Goal: Transaction & Acquisition: Purchase product/service

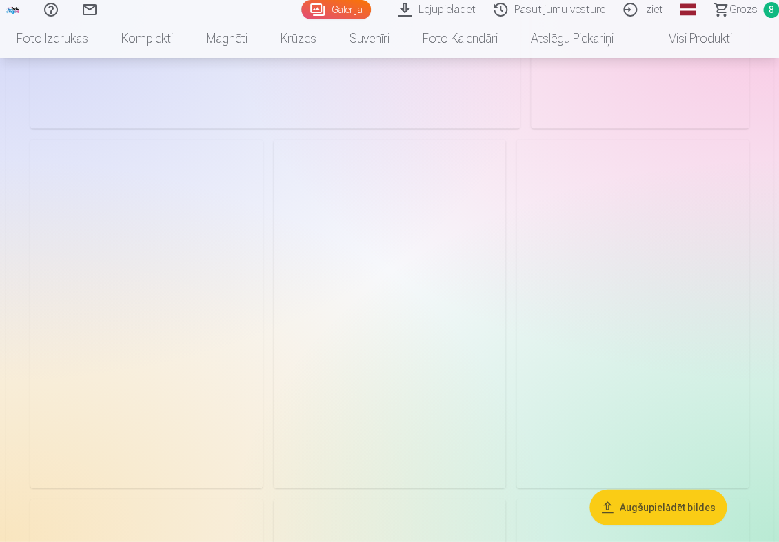
scroll to position [2336, 0]
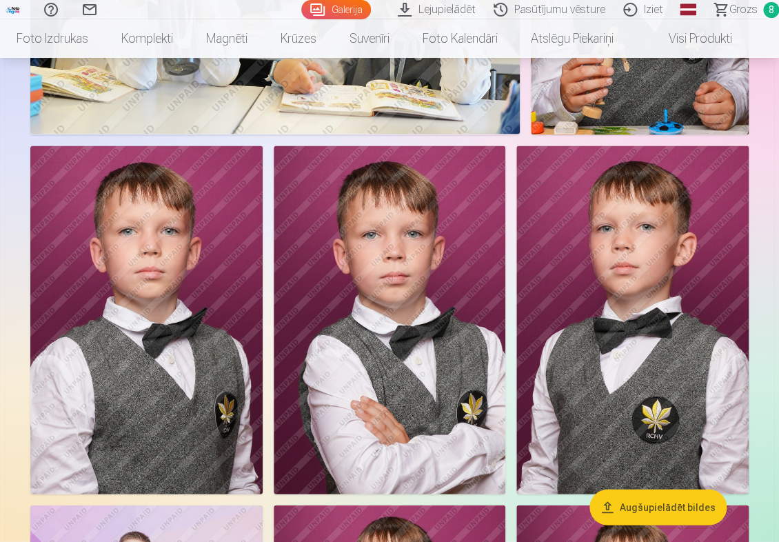
click at [342, 293] on img at bounding box center [390, 320] width 232 height 348
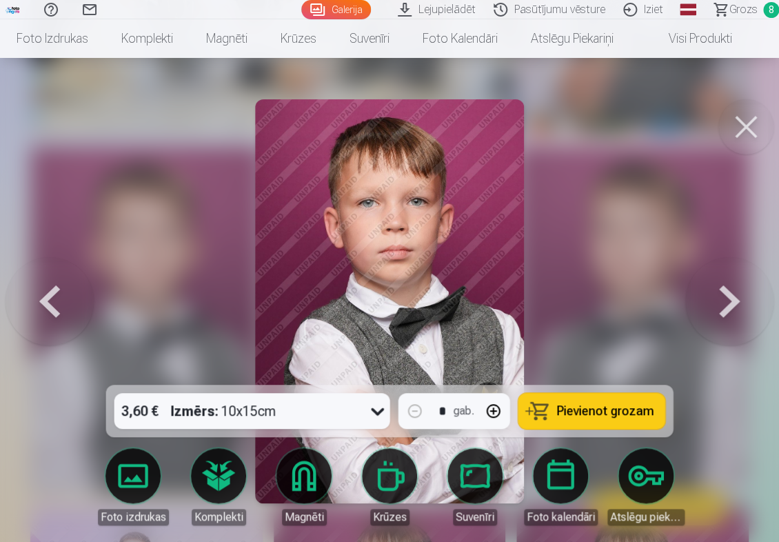
click at [314, 403] on div "3,60 € Izmērs : 10x15cm" at bounding box center [239, 411] width 250 height 36
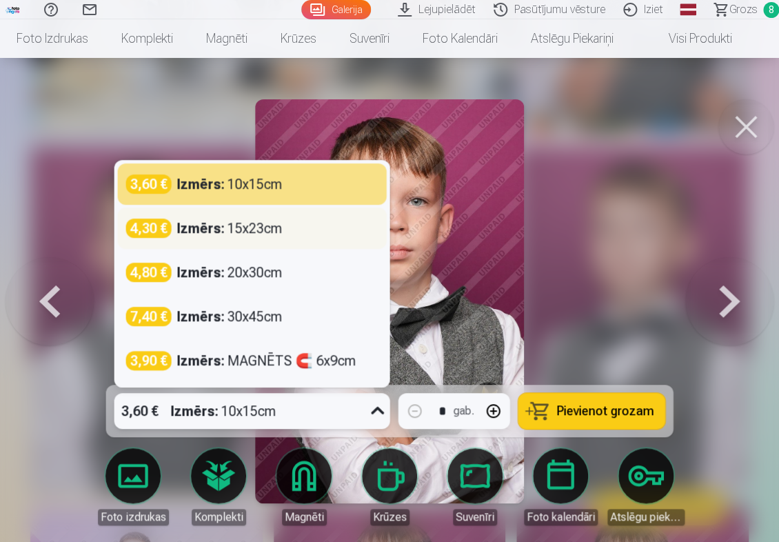
click at [278, 226] on div "Izmērs : 15x23cm" at bounding box center [229, 228] width 105 height 19
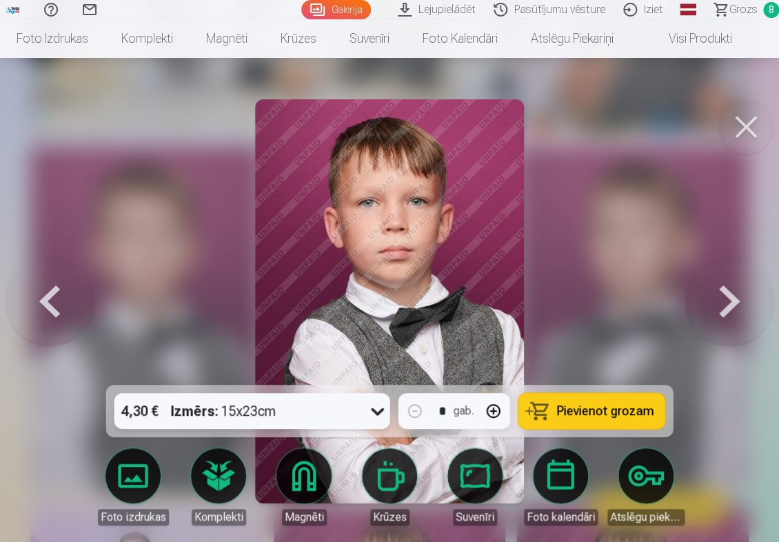
click at [571, 412] on span "Pievienot grozam" at bounding box center [605, 411] width 97 height 12
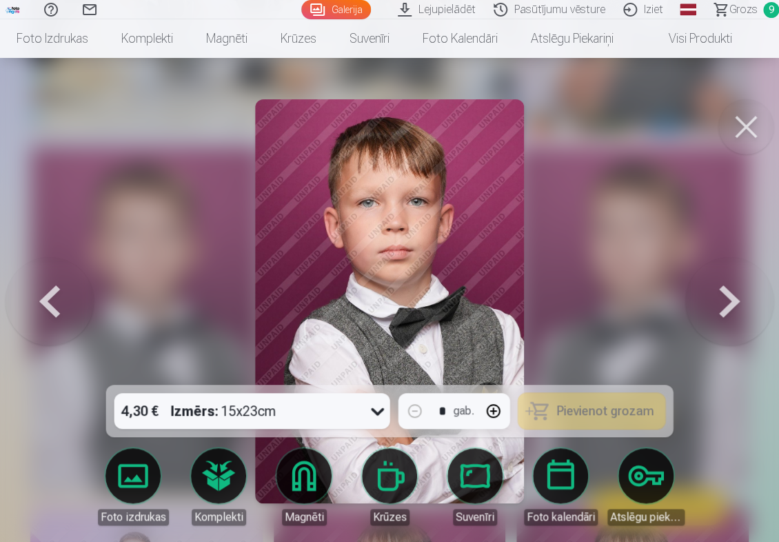
click at [750, 132] on button at bounding box center [745, 126] width 55 height 55
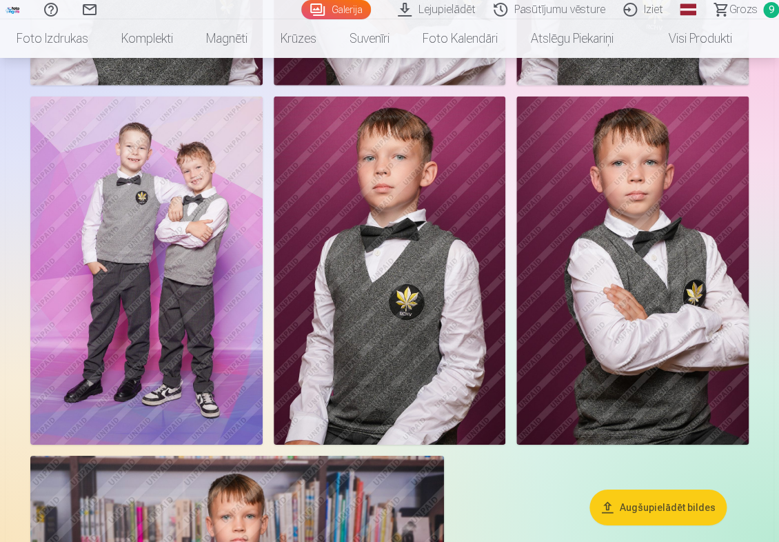
scroll to position [2772, 0]
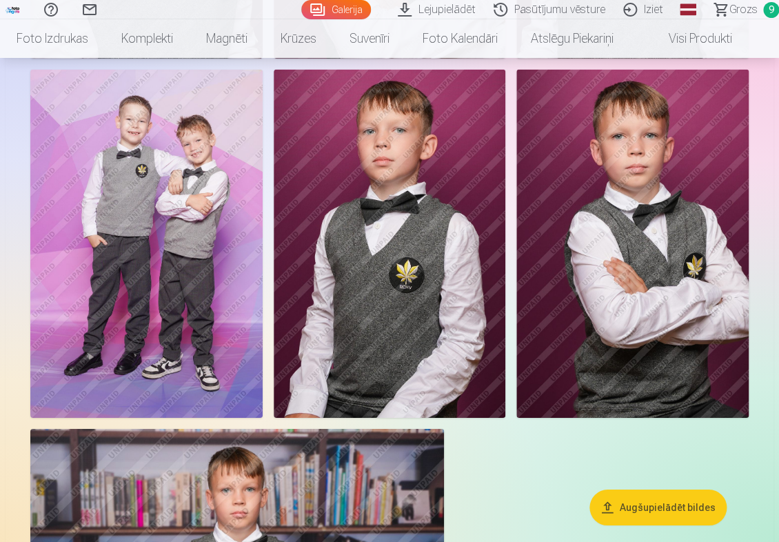
click at [641, 318] on img at bounding box center [632, 244] width 232 height 348
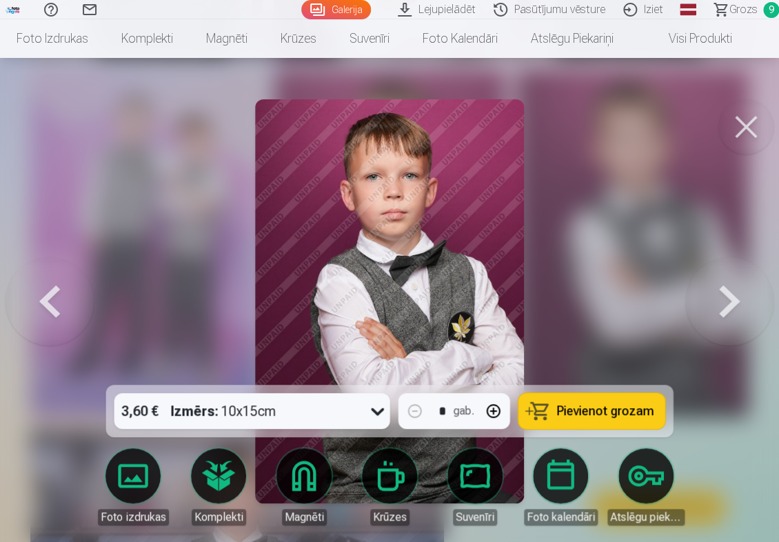
click at [310, 425] on div "3,60 € Izmērs : 10x15cm" at bounding box center [239, 411] width 250 height 36
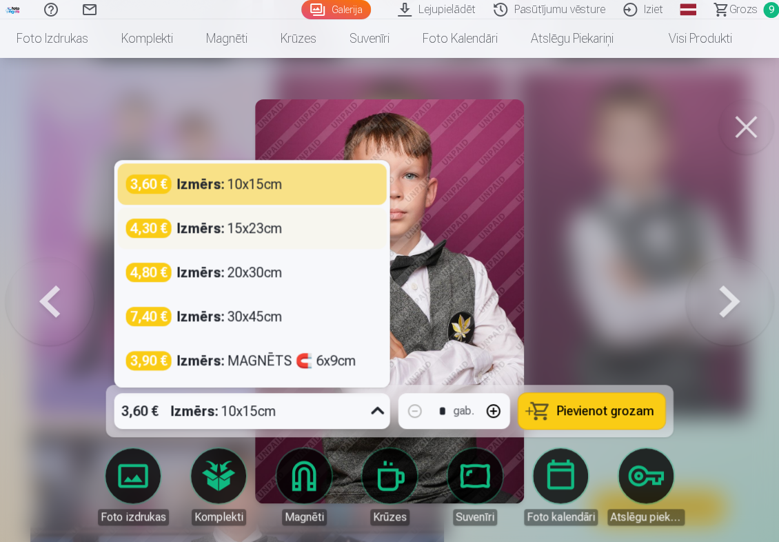
click at [265, 234] on div "Izmērs : 15x23cm" at bounding box center [229, 228] width 105 height 19
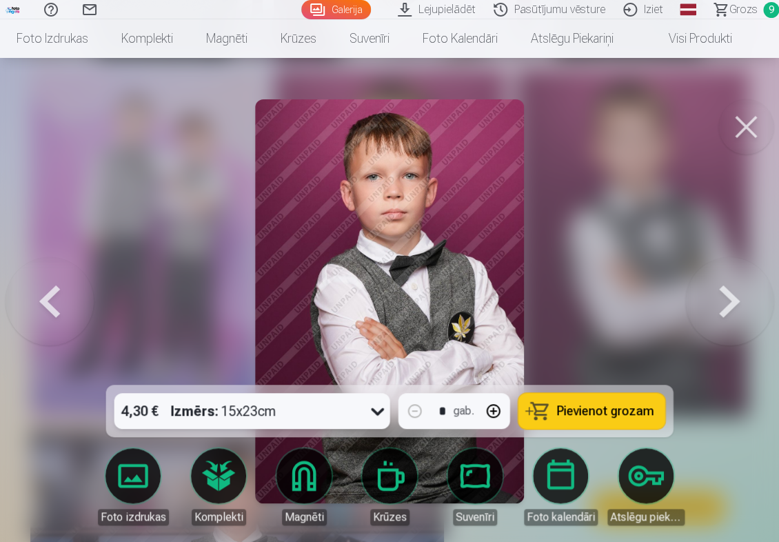
click at [589, 414] on span "Pievienot grozam" at bounding box center [605, 411] width 97 height 12
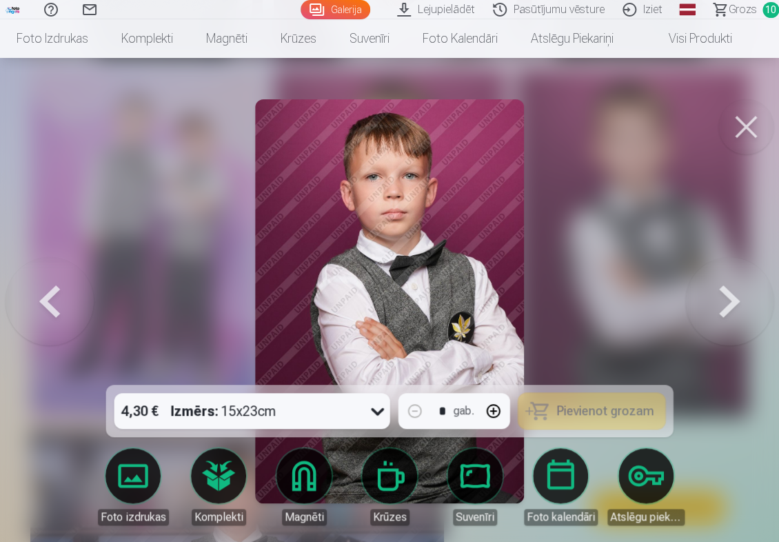
click at [744, 125] on button at bounding box center [745, 126] width 55 height 55
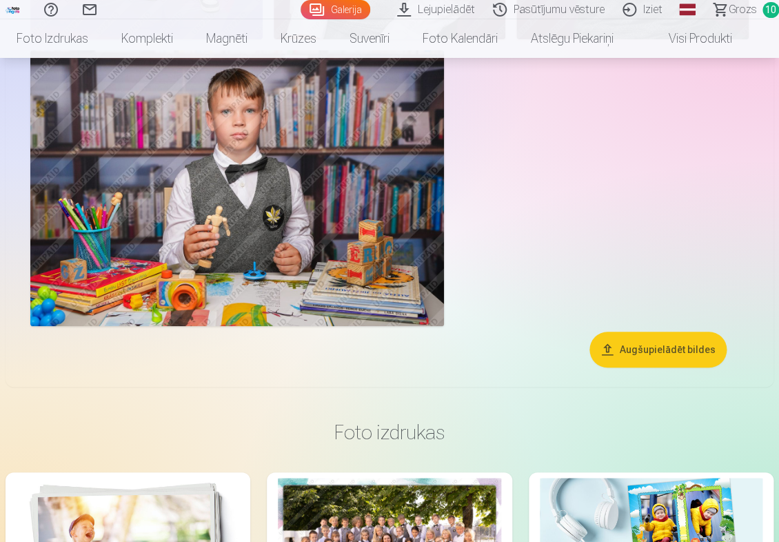
scroll to position [3105, 0]
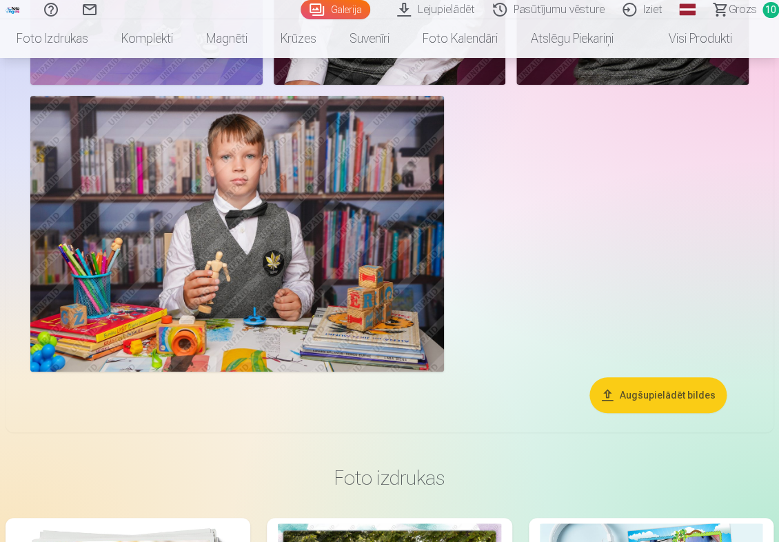
click at [252, 230] on img at bounding box center [237, 234] width 414 height 276
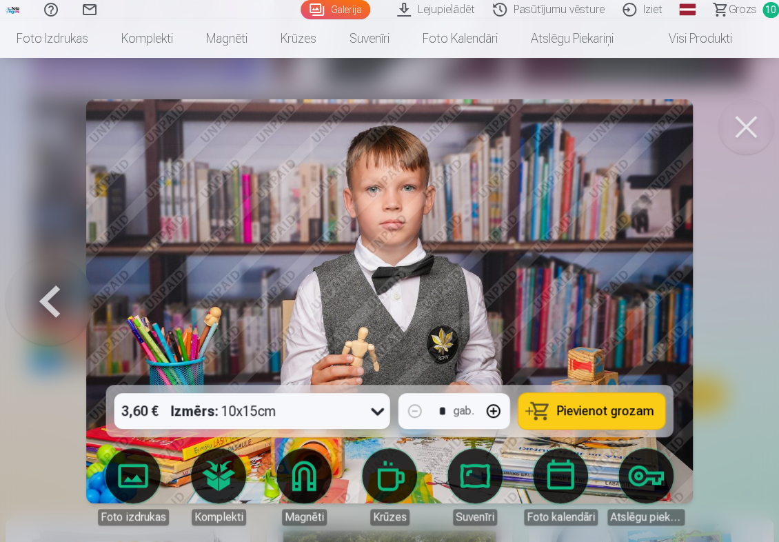
click at [376, 409] on icon at bounding box center [378, 411] width 22 height 22
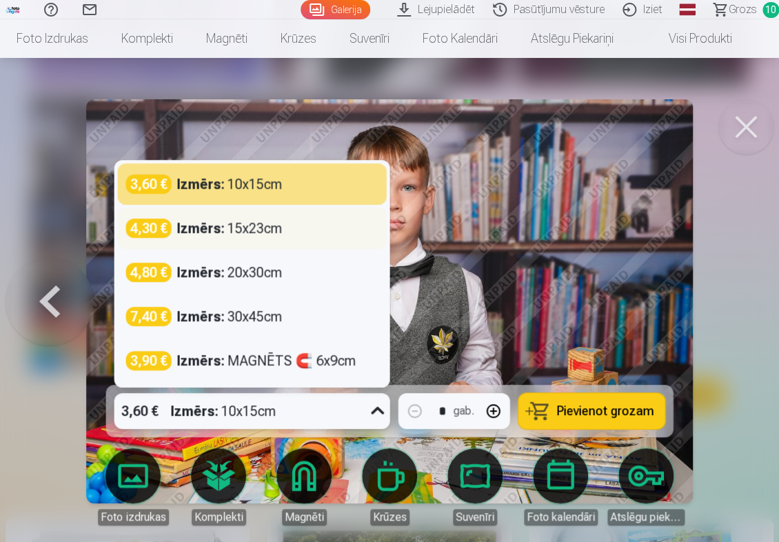
click at [332, 233] on div "4,30 € Izmērs : 15x23cm" at bounding box center [252, 228] width 252 height 19
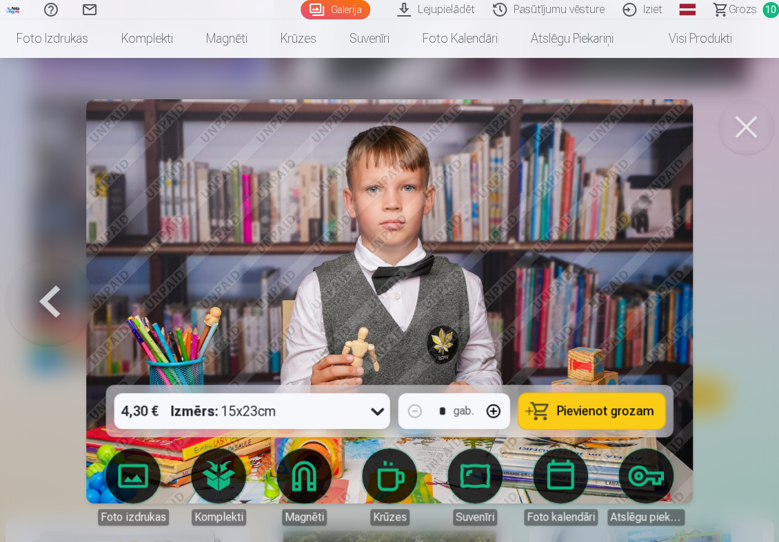
click at [596, 413] on span "Pievienot grozam" at bounding box center [605, 411] width 97 height 12
click at [734, 8] on span "Grozs" at bounding box center [743, 9] width 28 height 17
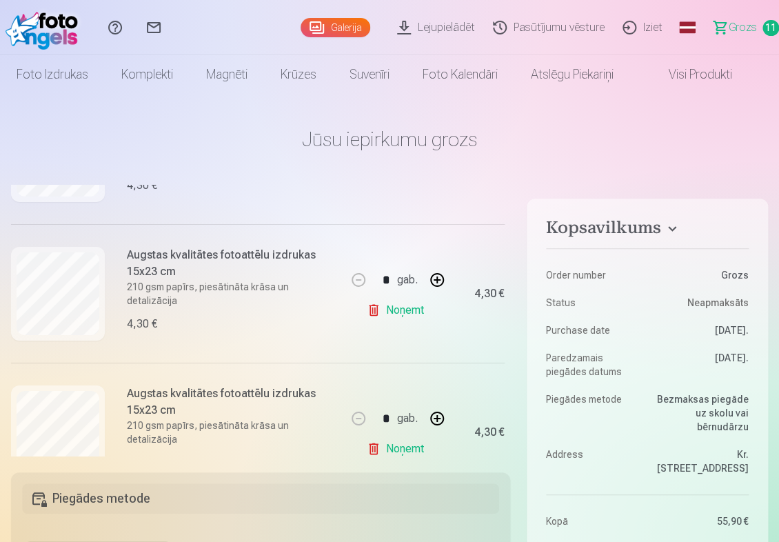
scroll to position [1408, 0]
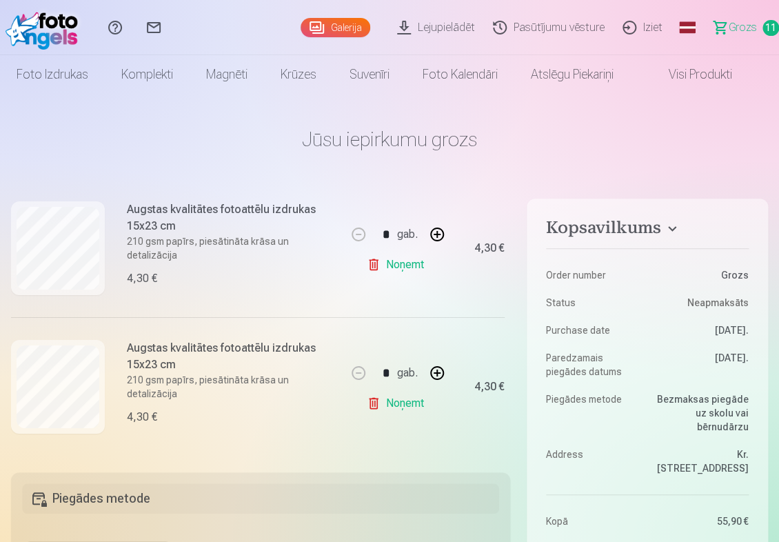
click at [400, 398] on link "Noņemt" at bounding box center [398, 403] width 63 height 28
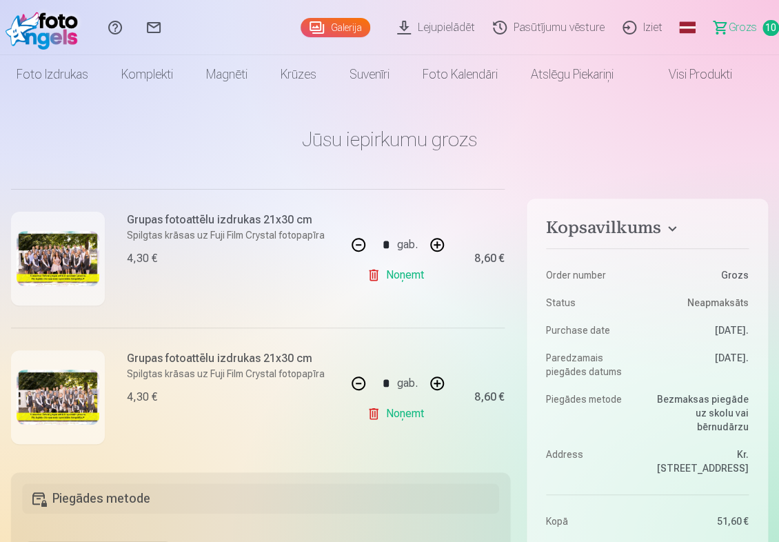
scroll to position [148, 0]
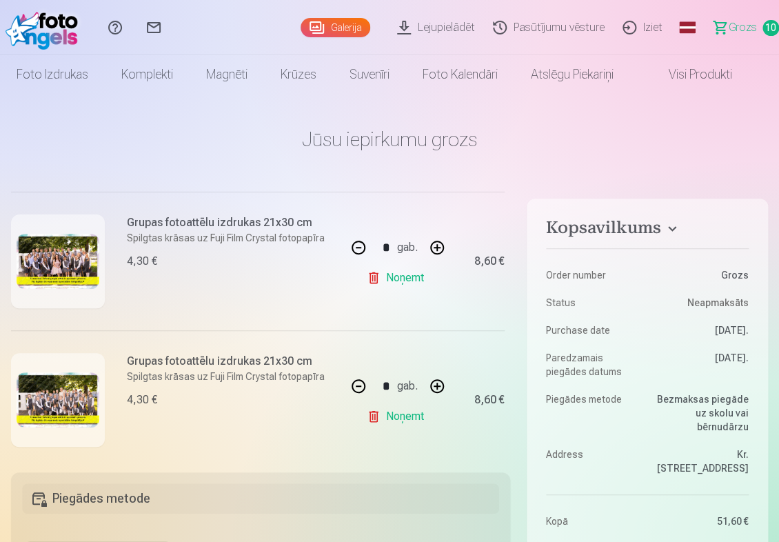
scroll to position [3105, 0]
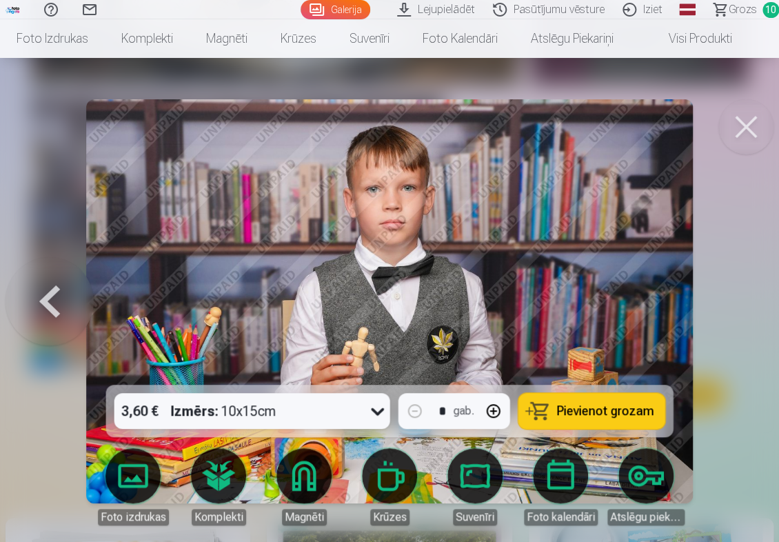
click at [753, 133] on button at bounding box center [745, 126] width 55 height 55
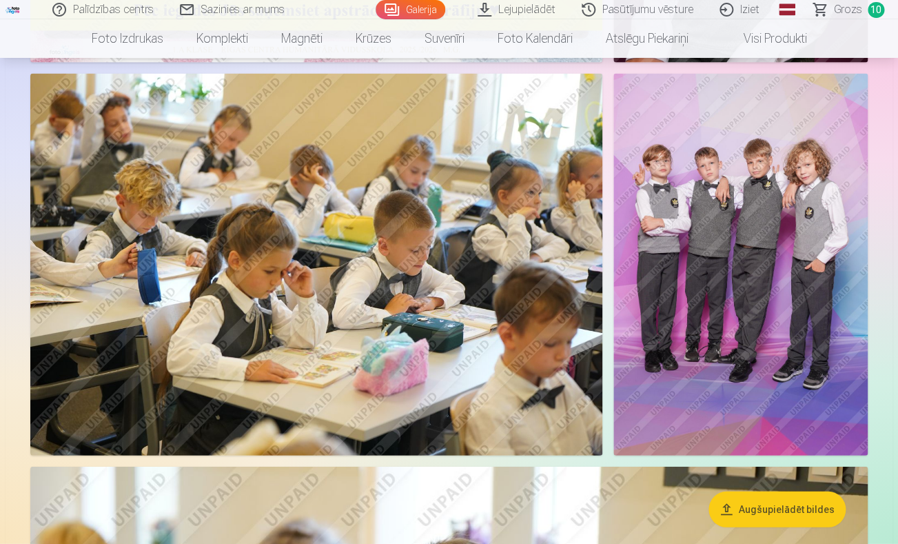
scroll to position [1035, 0]
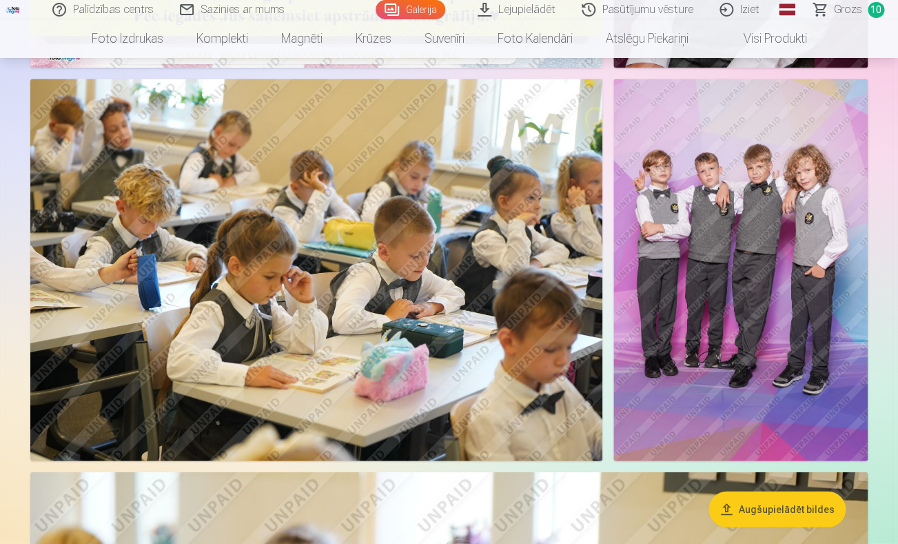
click at [373, 273] on img at bounding box center [316, 269] width 572 height 381
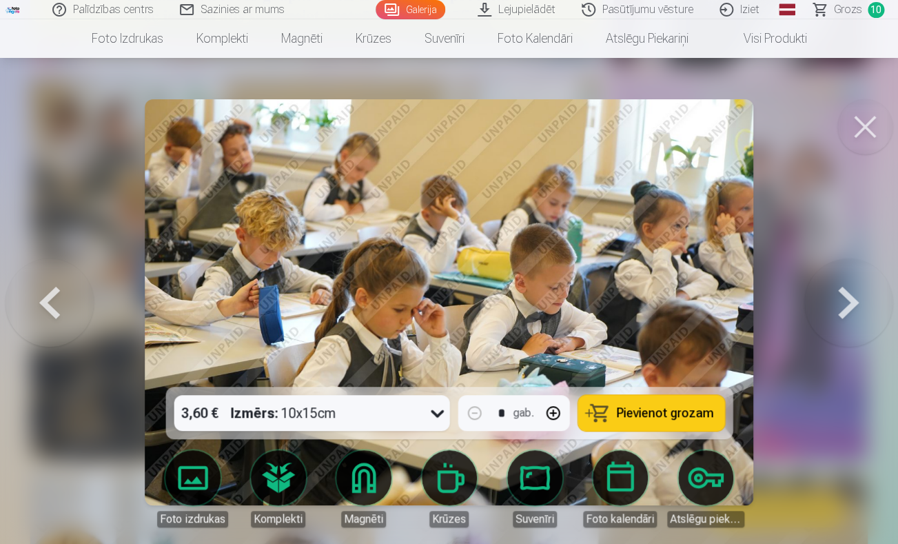
click at [392, 420] on div "3,60 € Izmērs : 10x15cm" at bounding box center [299, 413] width 250 height 36
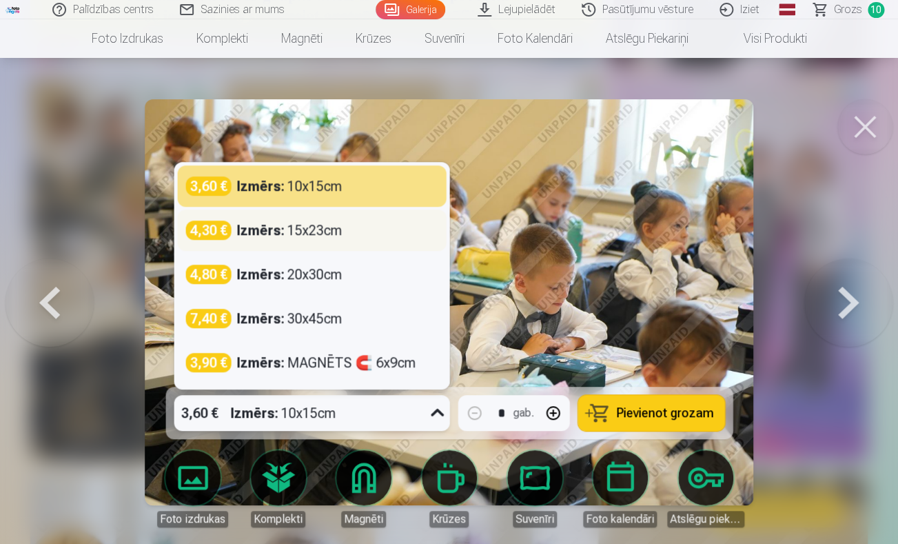
click at [330, 229] on div "Izmērs : 15x23cm" at bounding box center [288, 230] width 105 height 19
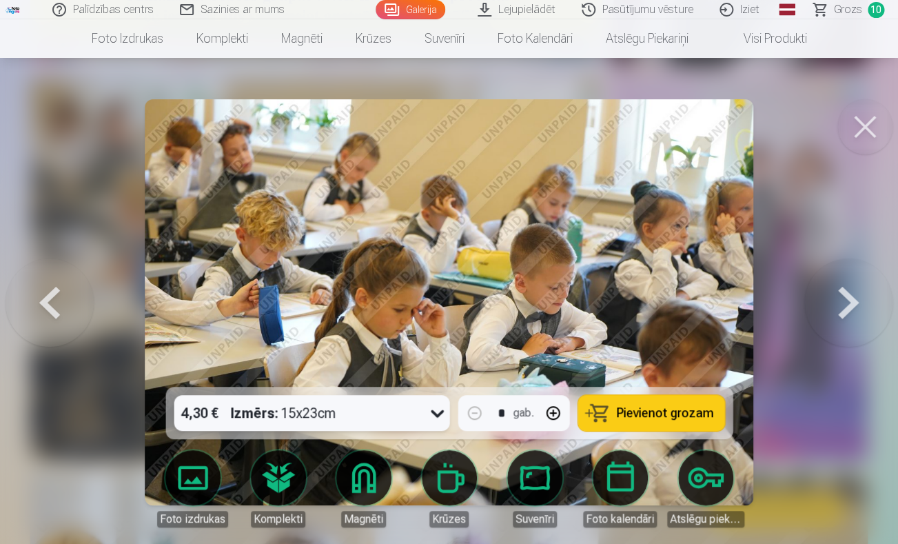
click at [675, 409] on span "Pievienot grozam" at bounding box center [664, 413] width 97 height 12
click at [842, 183] on div at bounding box center [449, 272] width 898 height 544
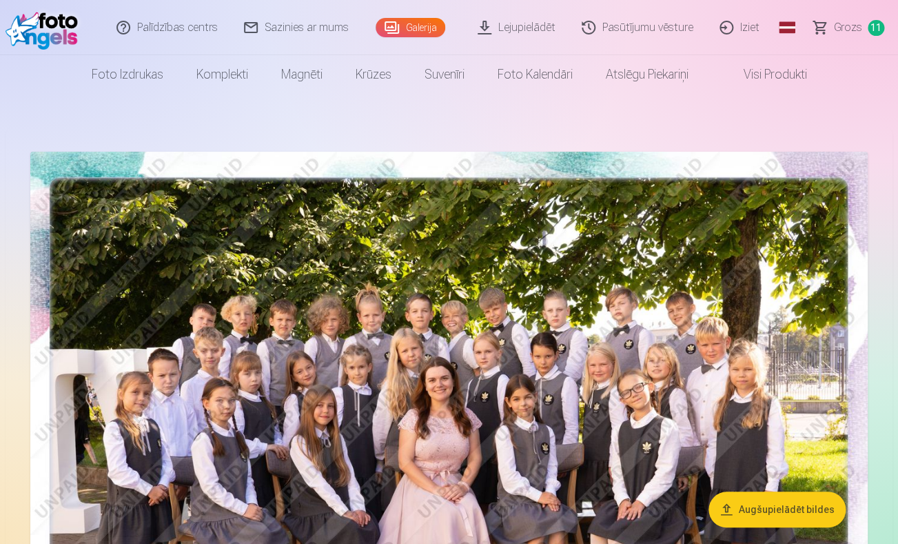
click at [851, 30] on span "Grozs" at bounding box center [848, 27] width 28 height 17
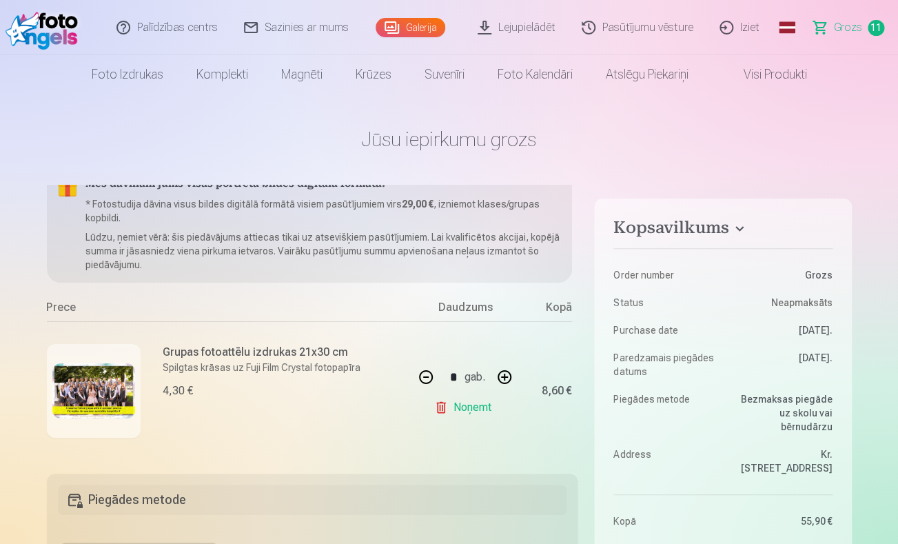
scroll to position [23, 0]
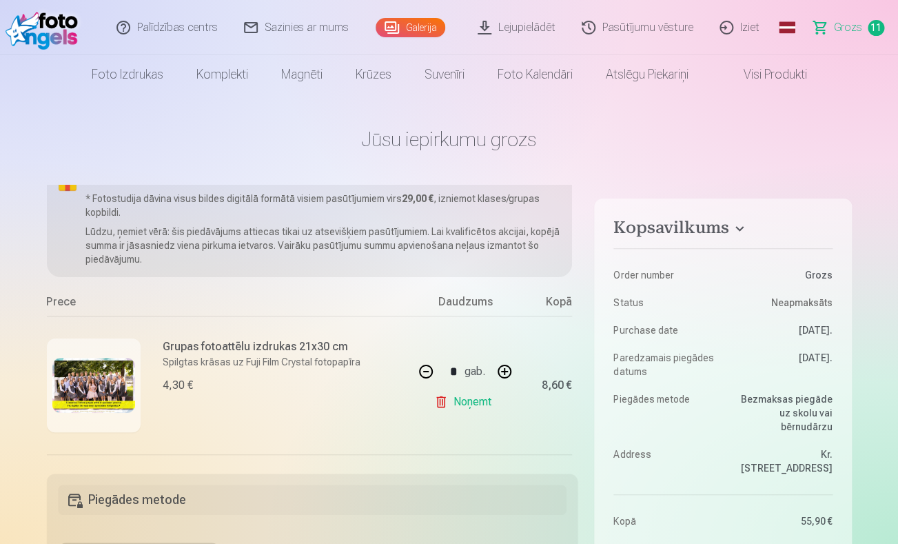
click at [429, 374] on button "button" at bounding box center [425, 371] width 33 height 33
type input "*"
drag, startPoint x: 308, startPoint y: 346, endPoint x: 371, endPoint y: 346, distance: 62.7
click at [371, 346] on div "Grupas fotoattēlu izdrukas 21x30 cm Spilgtas krāsas uz Fuji Film Crystal fotopa…" at bounding box center [230, 385] width 367 height 139
copy h6 "21x30 cm"
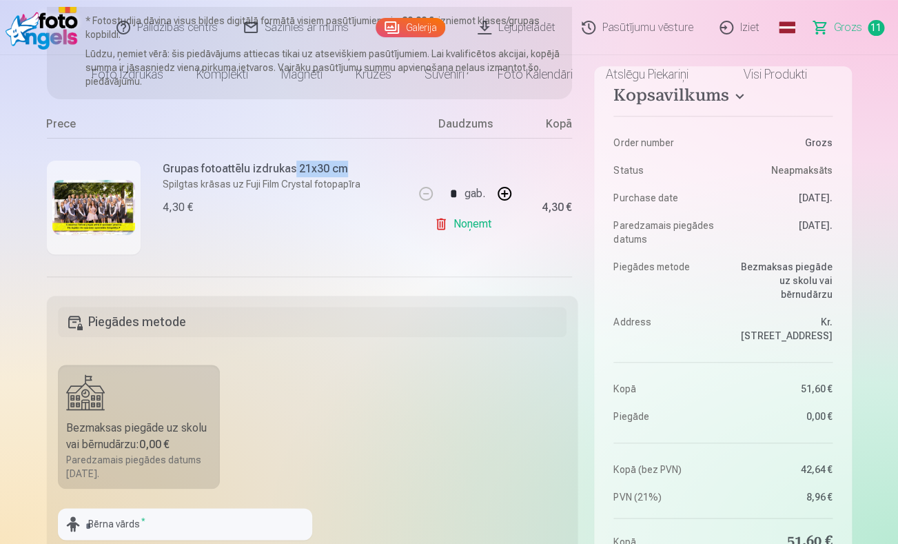
scroll to position [0, 0]
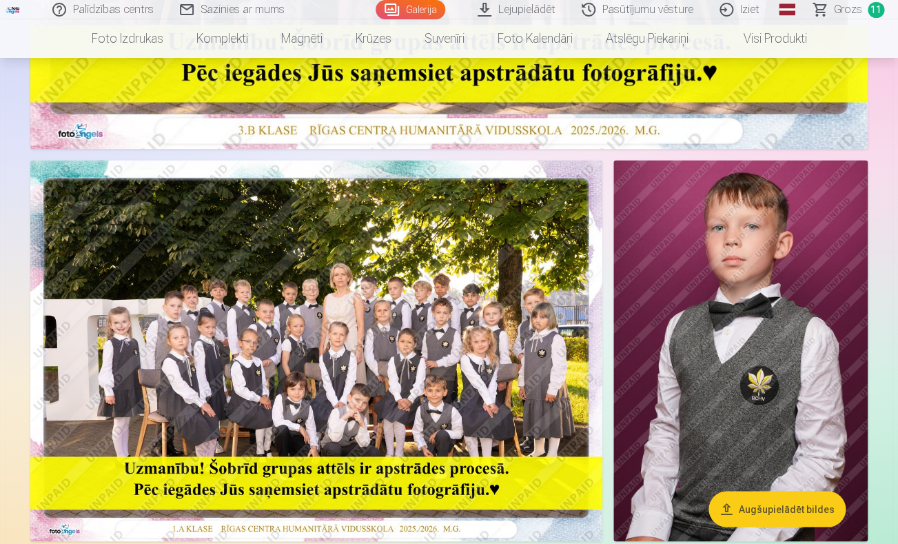
scroll to position [570, 0]
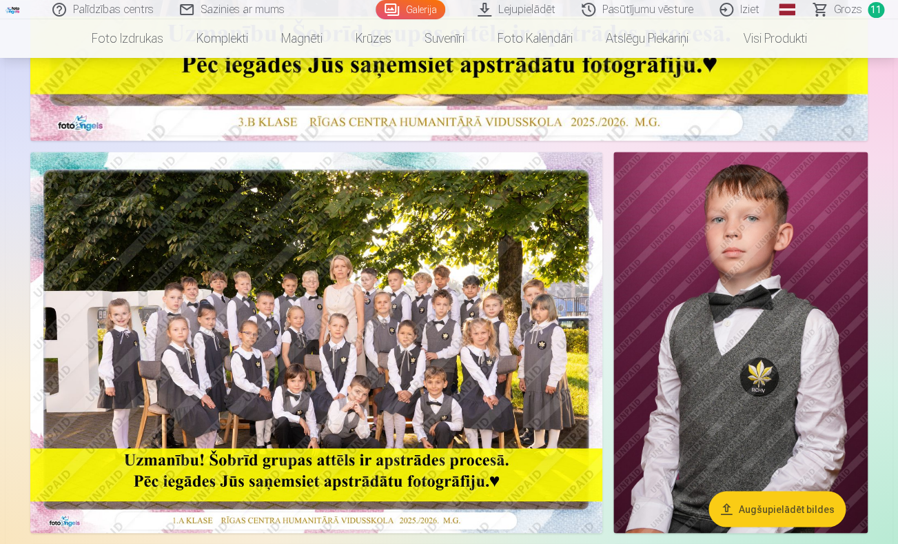
click at [840, 10] on span "Grozs" at bounding box center [848, 9] width 28 height 17
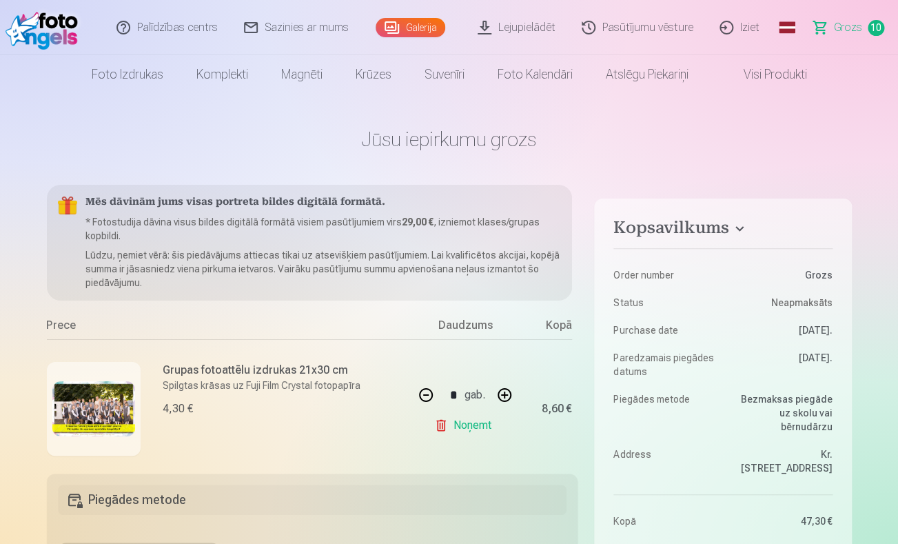
click at [95, 407] on img at bounding box center [93, 408] width 83 height 55
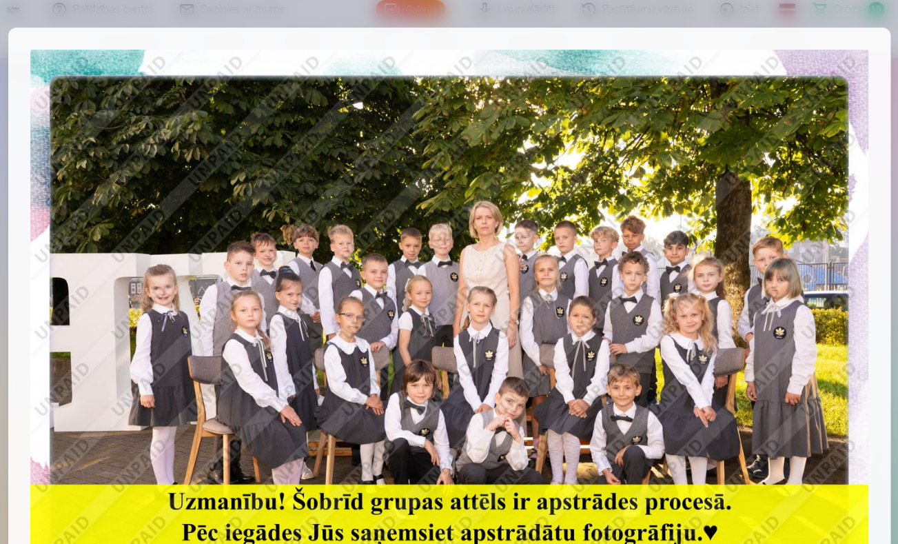
scroll to position [570, 0]
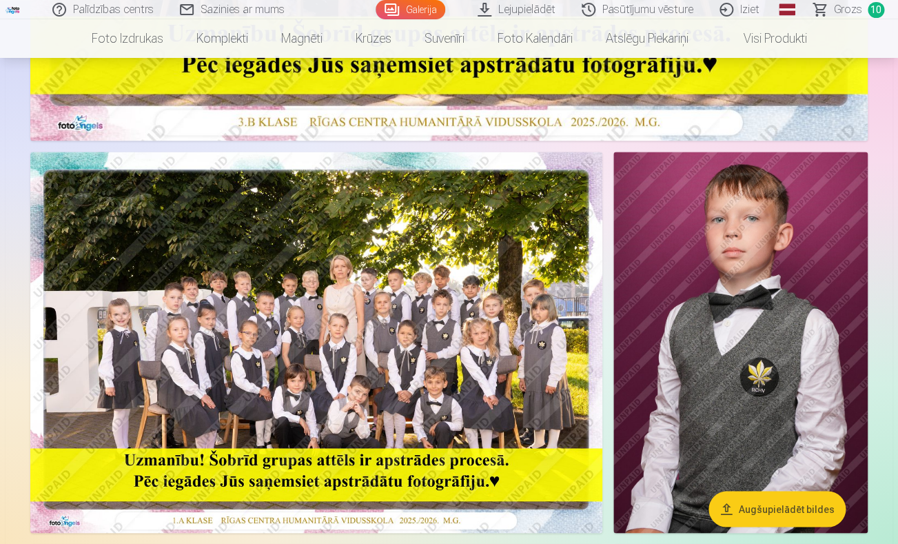
scroll to position [1035, 0]
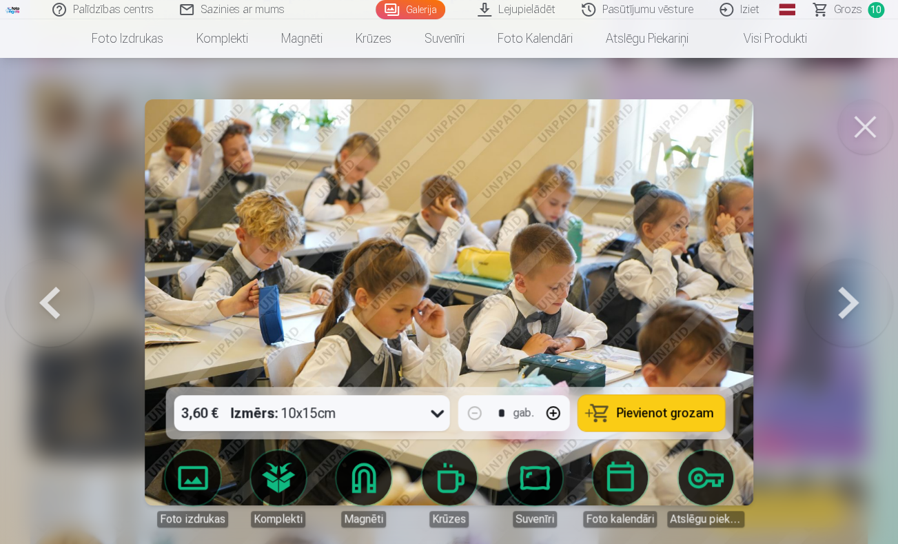
click at [869, 141] on button at bounding box center [865, 126] width 55 height 55
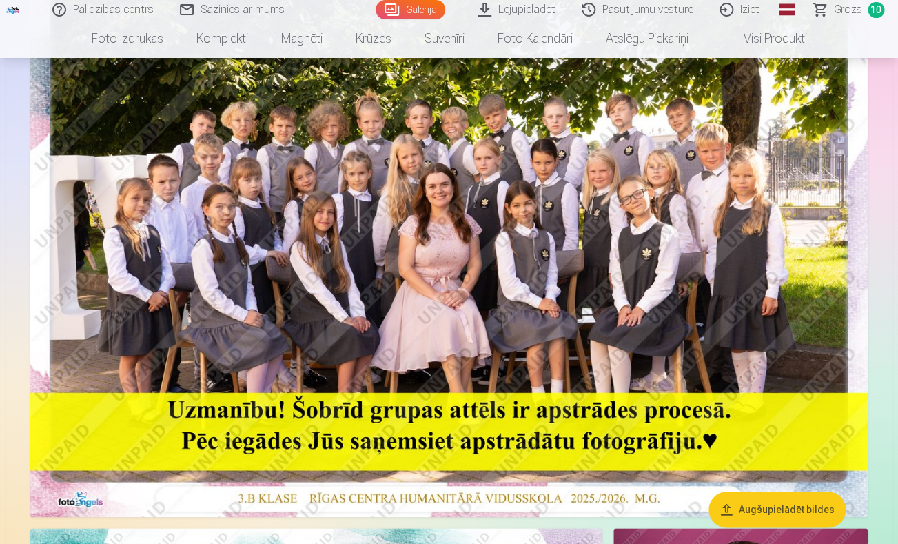
scroll to position [205, 0]
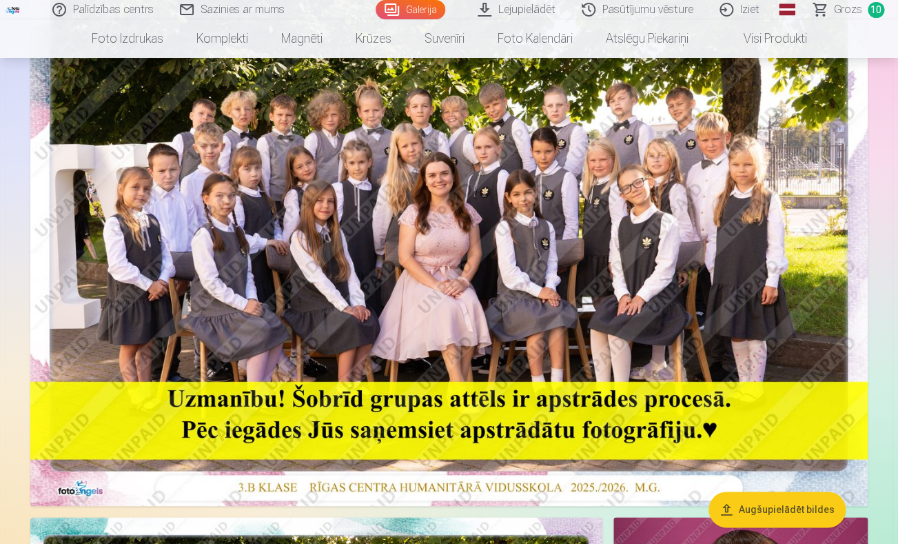
click at [417, 245] on img at bounding box center [449, 226] width 838 height 559
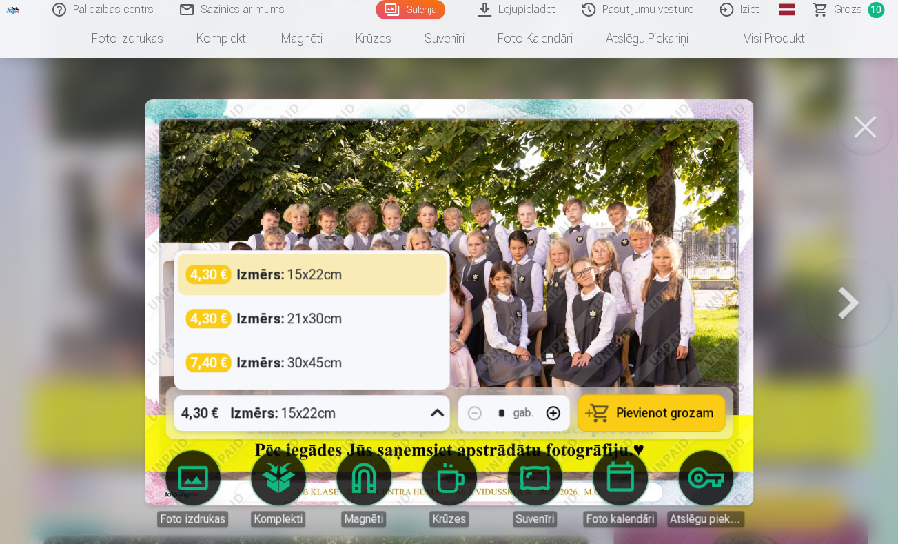
click at [310, 408] on div "Izmērs : 15x22cm" at bounding box center [282, 413] width 105 height 36
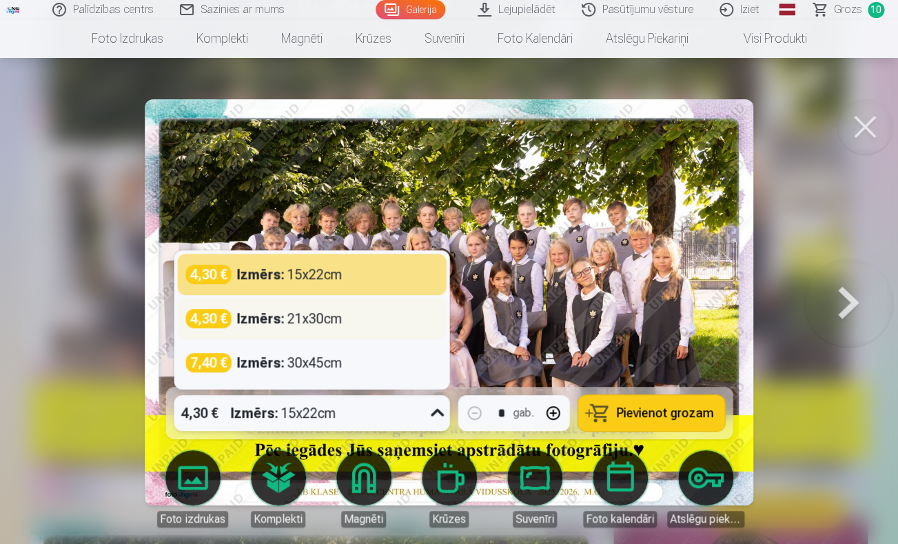
click at [307, 327] on div "Izmērs : 21x30cm" at bounding box center [288, 318] width 105 height 19
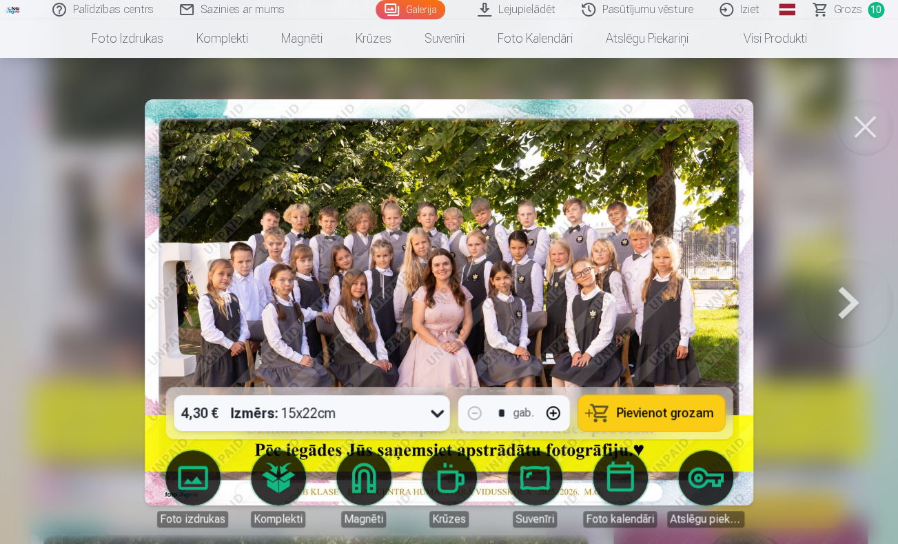
click at [649, 416] on span "Pievienot grozam" at bounding box center [664, 413] width 97 height 12
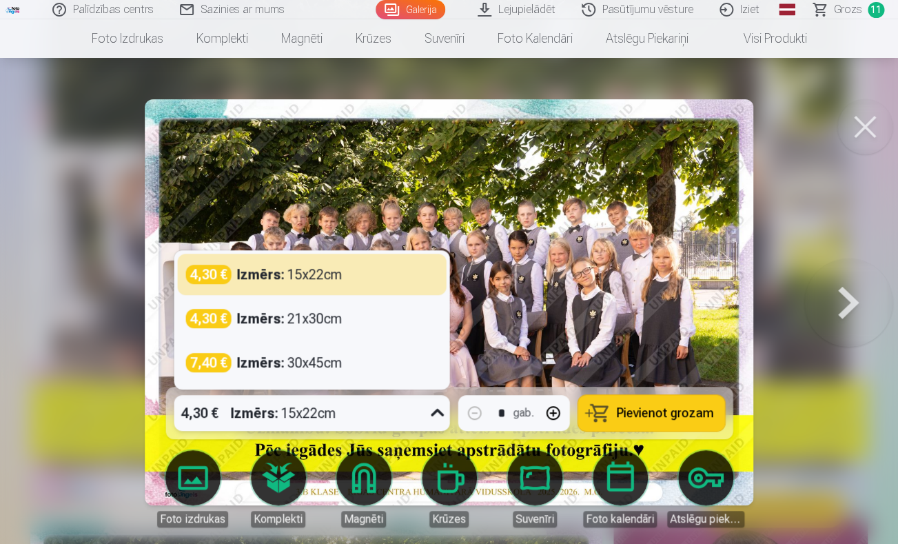
click at [424, 407] on div "4,30 € Izmērs : 15x22cm" at bounding box center [312, 413] width 276 height 36
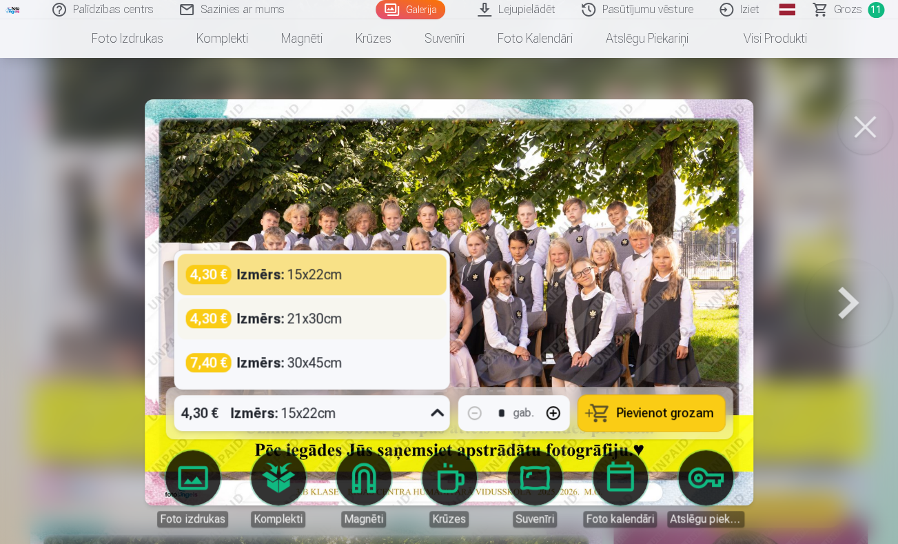
click at [341, 321] on div "Izmērs : 21x30cm" at bounding box center [288, 318] width 105 height 19
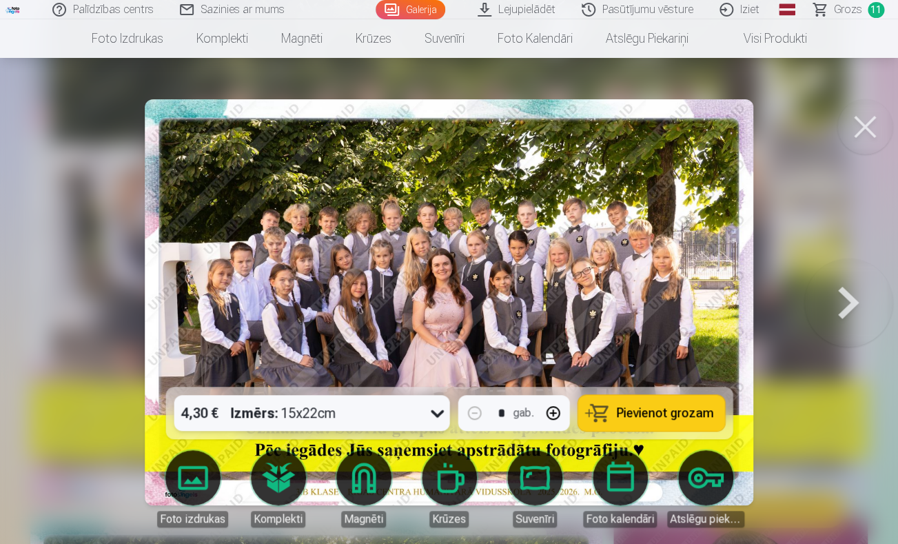
click at [627, 416] on span "Pievienot grozam" at bounding box center [664, 413] width 97 height 12
click at [859, 130] on button at bounding box center [865, 126] width 55 height 55
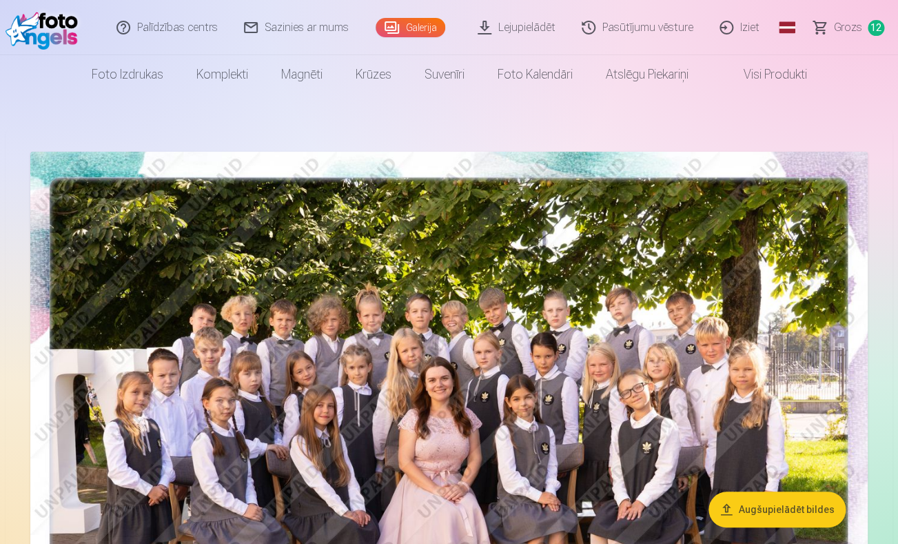
click at [847, 27] on span "Grozs" at bounding box center [848, 27] width 28 height 17
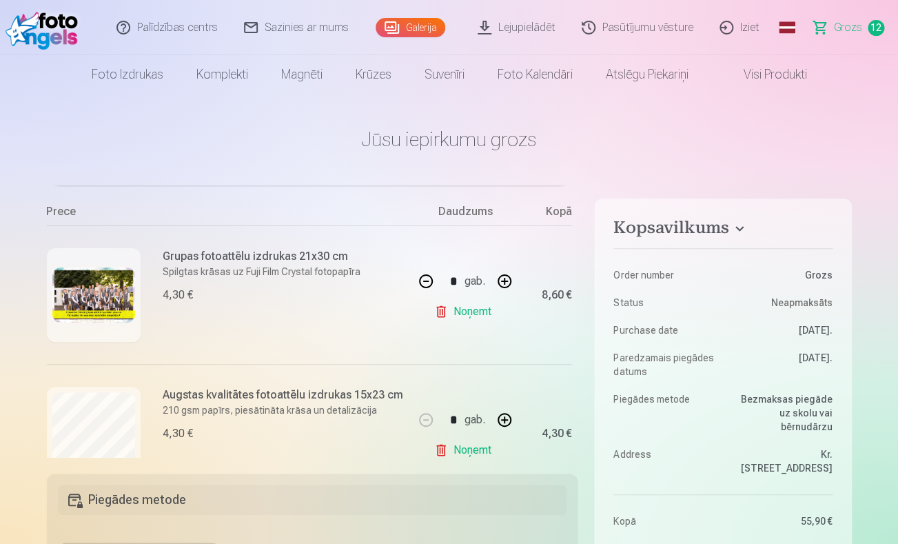
scroll to position [115, 0]
click at [85, 287] on img at bounding box center [93, 293] width 83 height 55
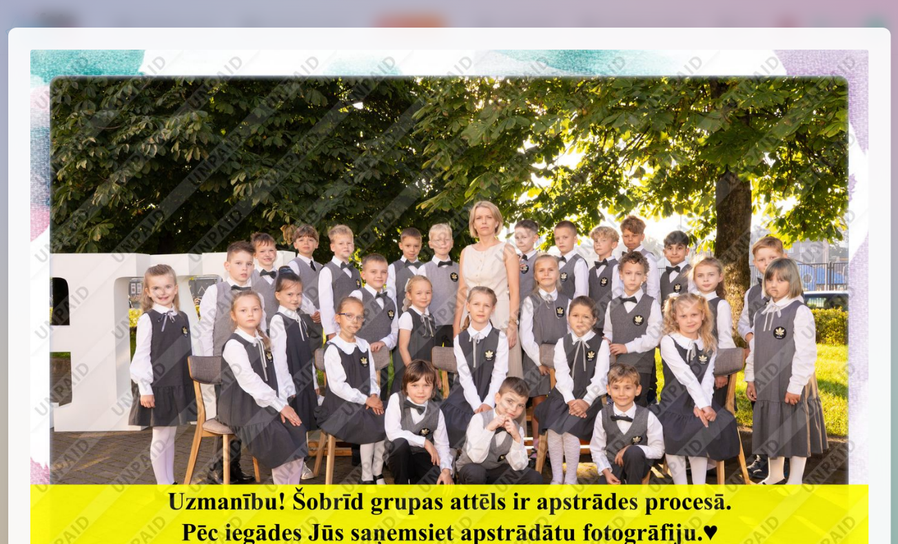
click at [426, 17] on div at bounding box center [449, 272] width 898 height 544
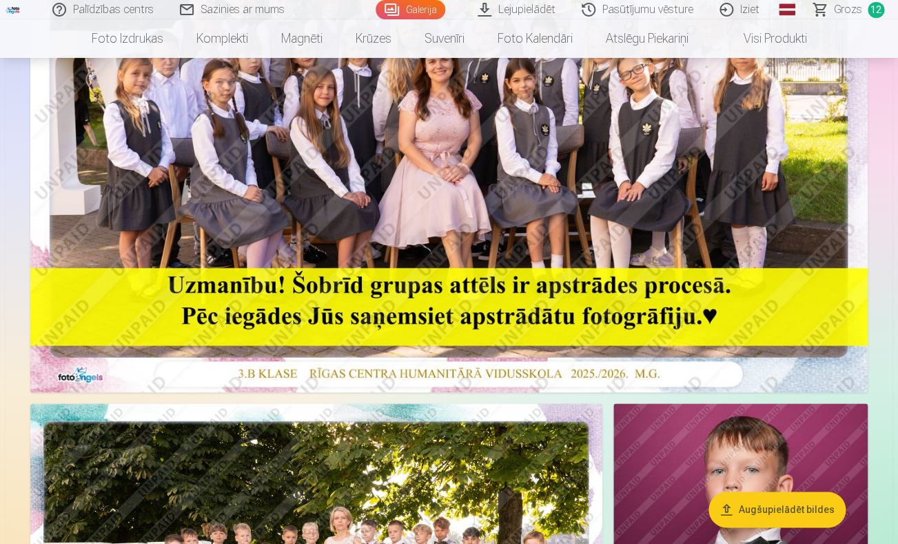
scroll to position [319, 0]
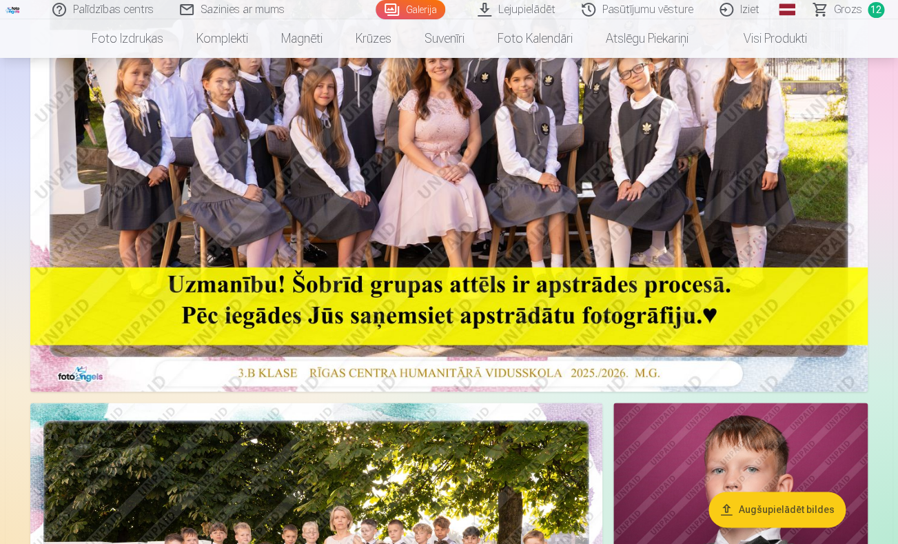
click at [489, 194] on img at bounding box center [449, 111] width 838 height 559
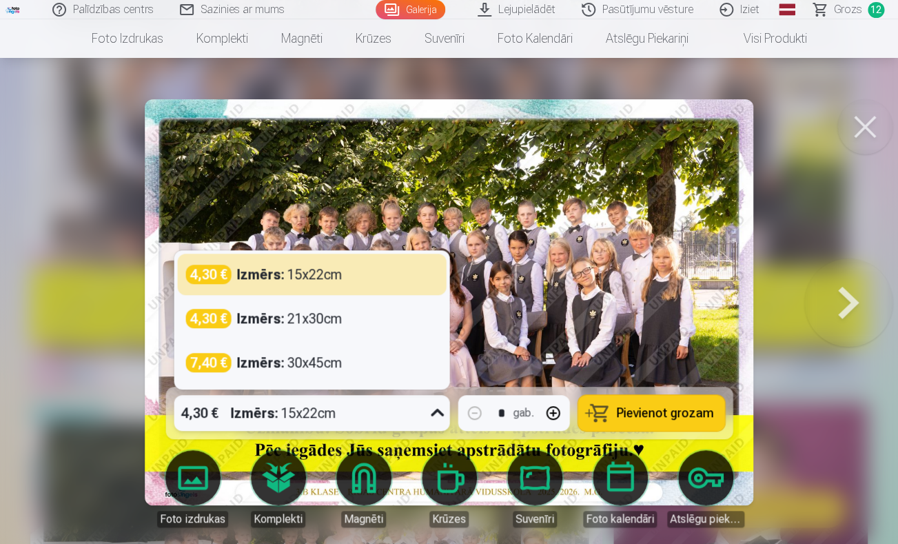
click at [317, 412] on div "Izmērs : 15x22cm" at bounding box center [282, 413] width 105 height 36
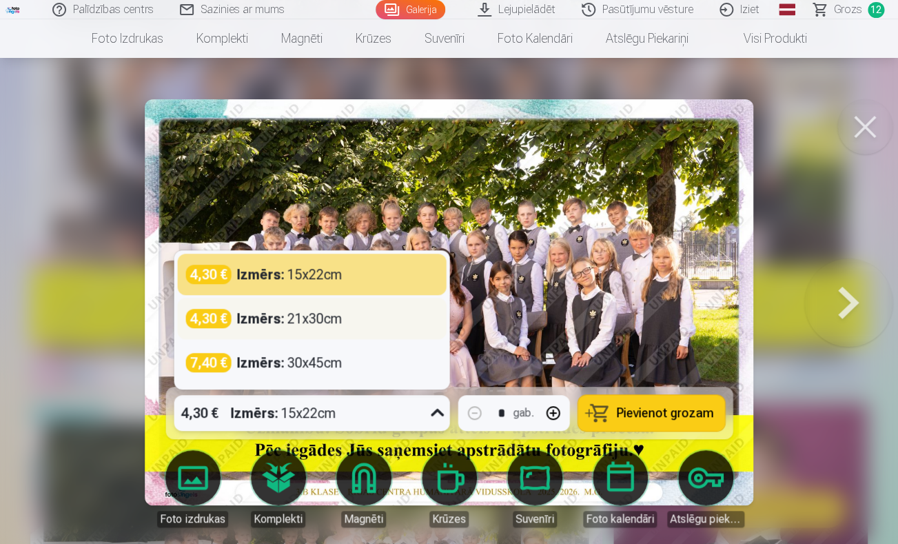
click at [320, 322] on div "Izmērs : 21x30cm" at bounding box center [288, 318] width 105 height 19
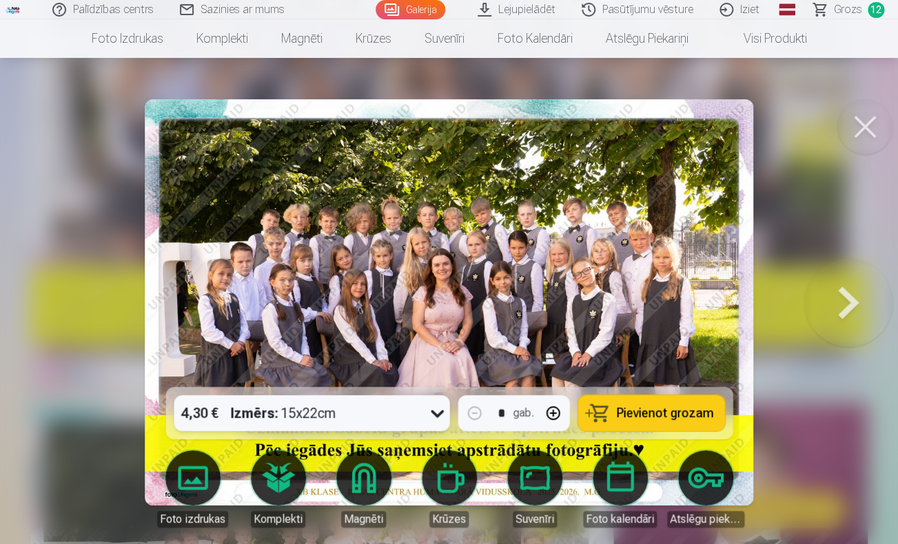
click at [646, 418] on span "Pievienot grozam" at bounding box center [664, 413] width 97 height 12
click at [854, 3] on span "Grozs" at bounding box center [848, 9] width 28 height 17
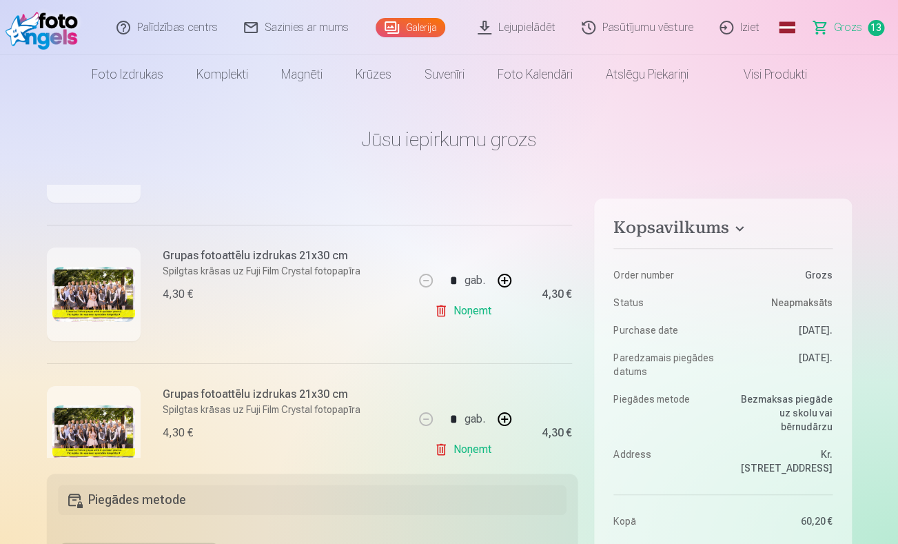
scroll to position [1683, 0]
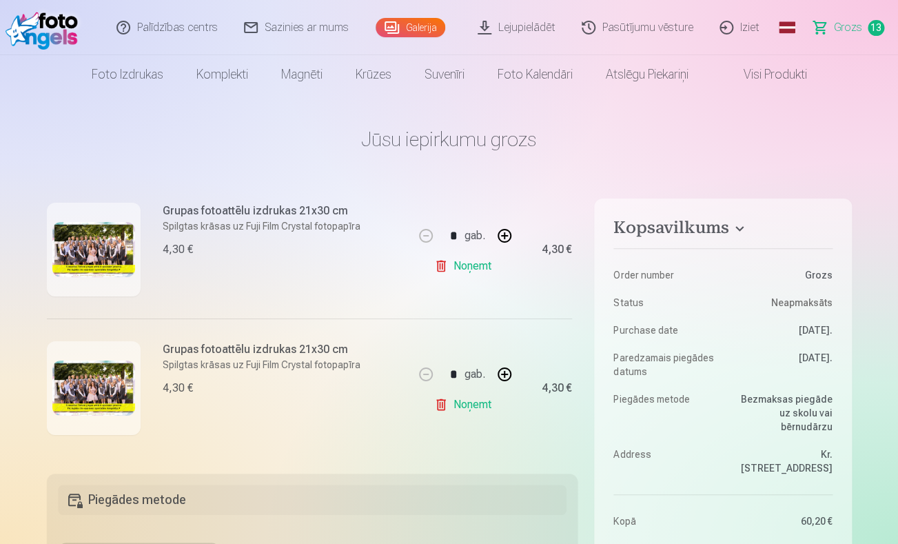
click at [459, 406] on link "Noņemt" at bounding box center [465, 405] width 63 height 28
click at [466, 273] on link "Noņemt" at bounding box center [465, 266] width 63 height 28
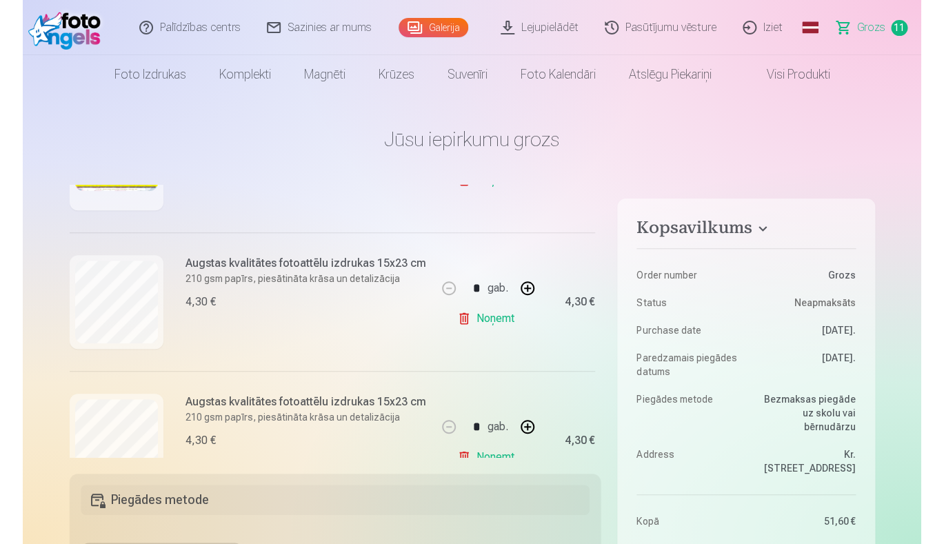
scroll to position [104, 0]
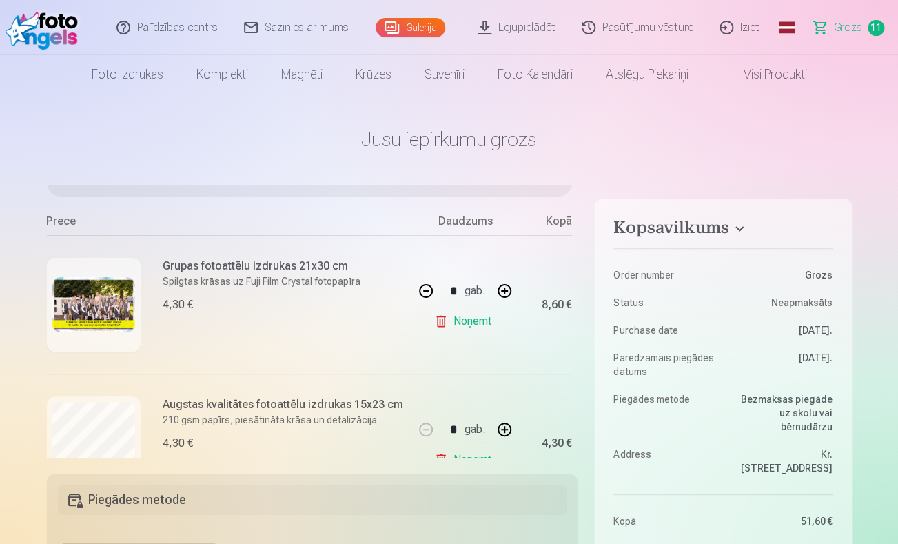
click at [425, 290] on button "button" at bounding box center [425, 290] width 33 height 33
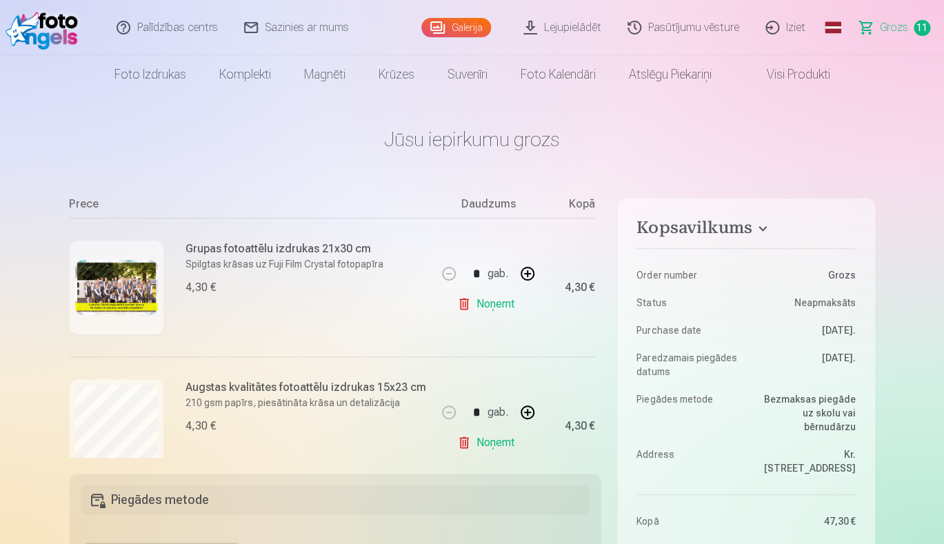
scroll to position [0, 0]
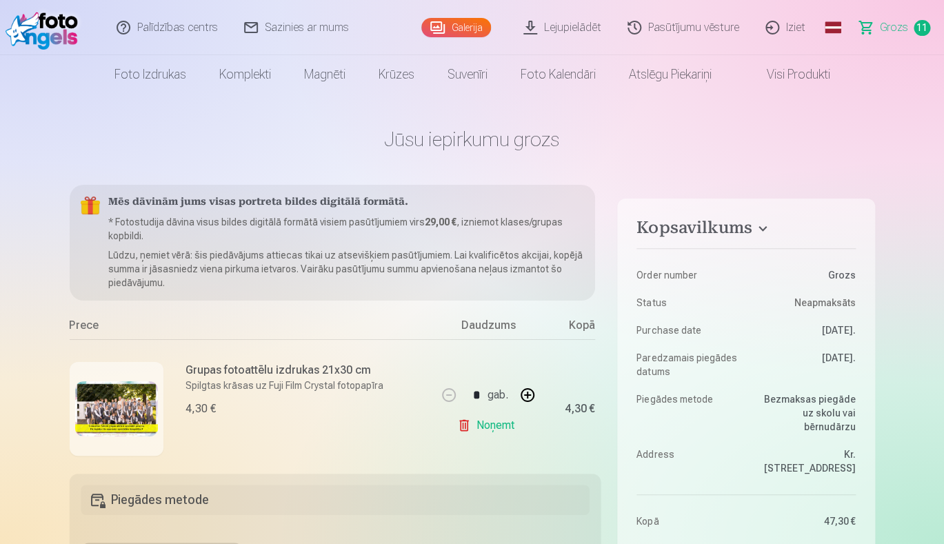
click at [524, 394] on button "button" at bounding box center [527, 394] width 33 height 33
type input "*"
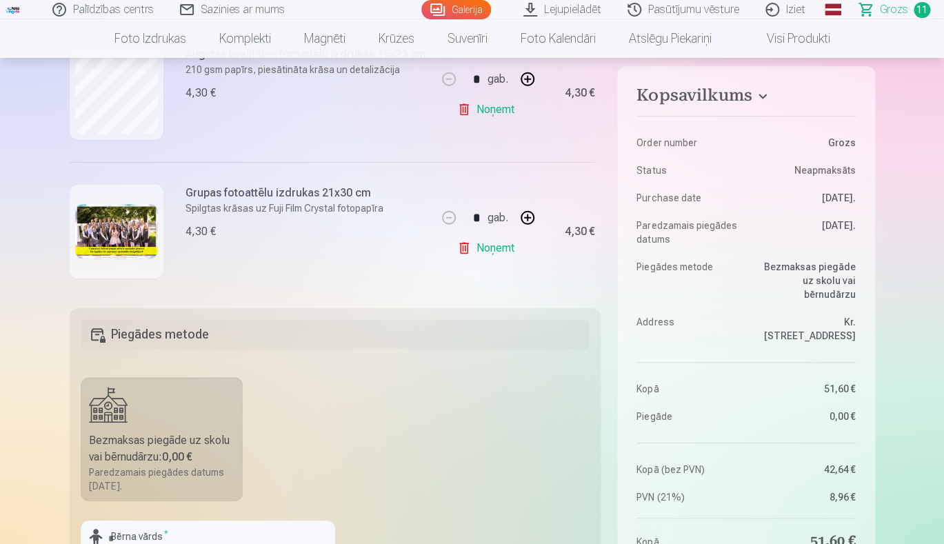
scroll to position [1406, 0]
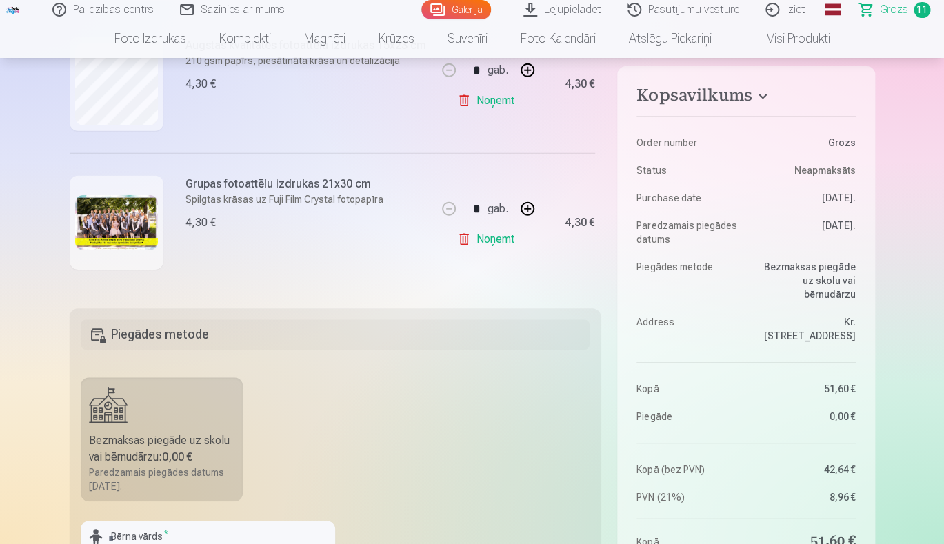
click at [530, 210] on button "button" at bounding box center [527, 208] width 33 height 33
type input "*"
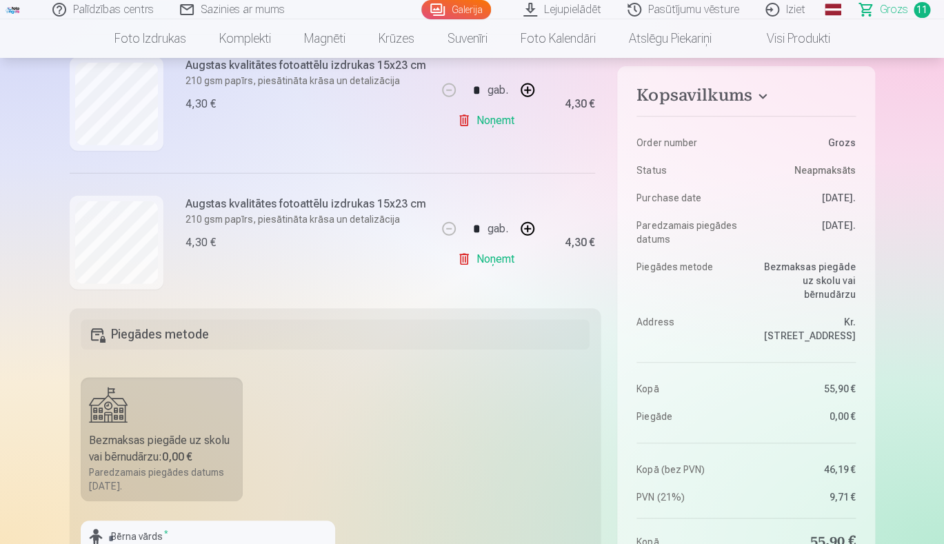
scroll to position [1108, 0]
click at [485, 261] on link "Noņemt" at bounding box center [488, 261] width 63 height 28
type input "*"
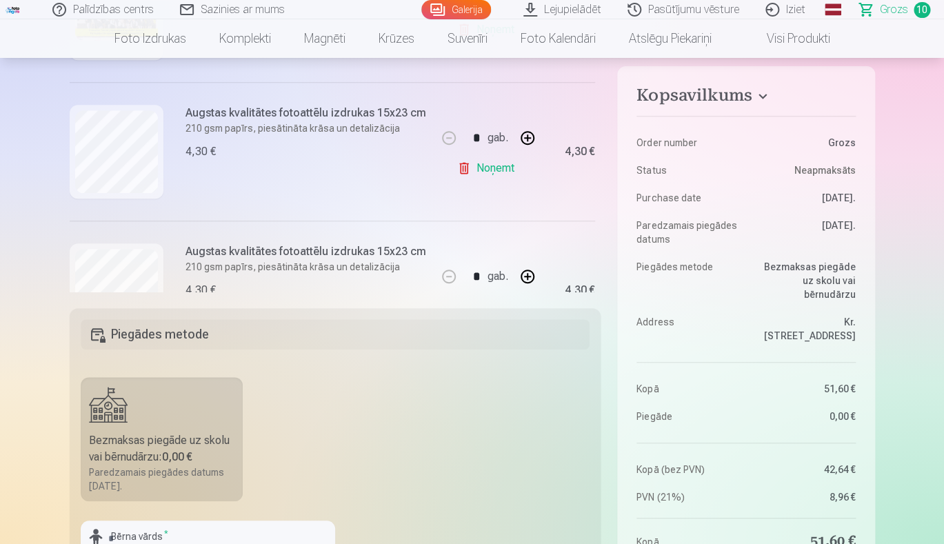
scroll to position [226, 0]
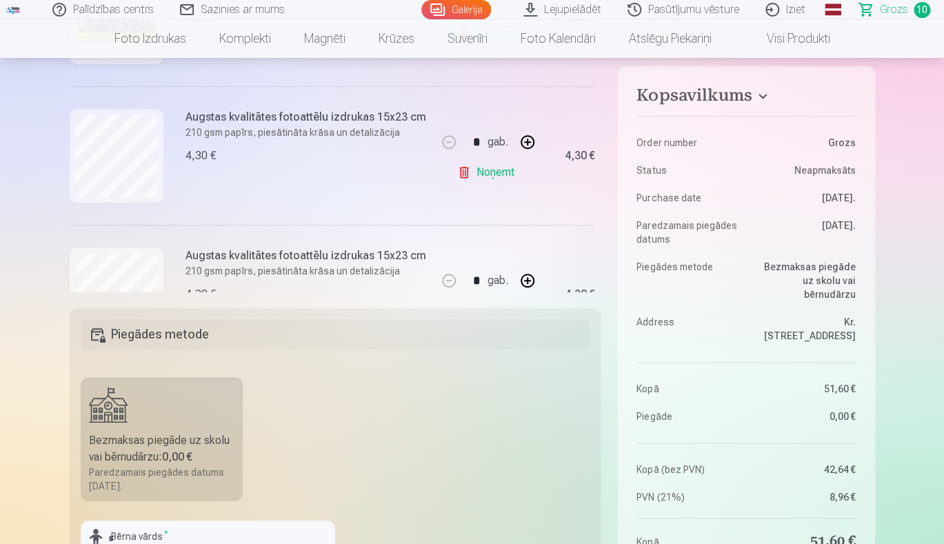
click at [488, 176] on link "Noņemt" at bounding box center [488, 173] width 63 height 28
type input "*"
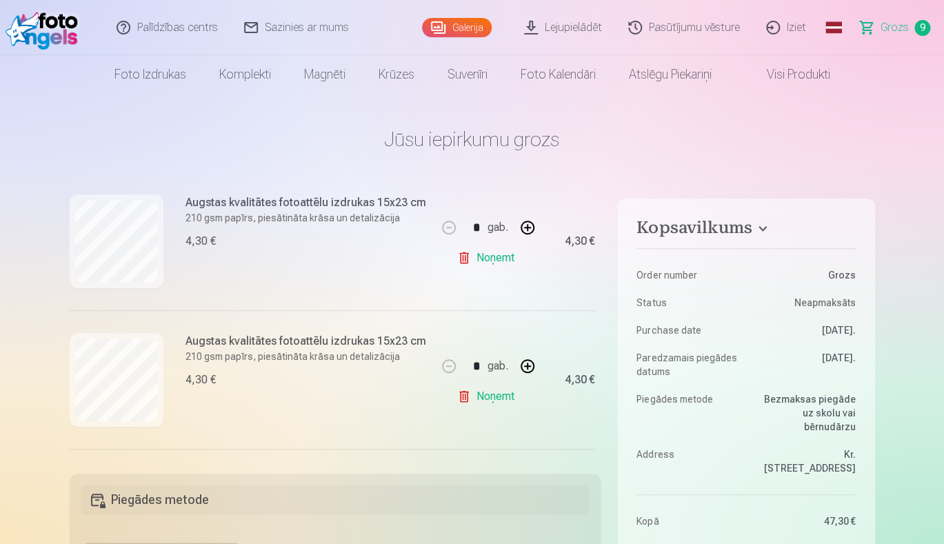
scroll to position [307, 0]
click at [880, 28] on link "Grozs 9" at bounding box center [895, 27] width 97 height 55
click at [438, 26] on link "Galerija" at bounding box center [457, 27] width 70 height 19
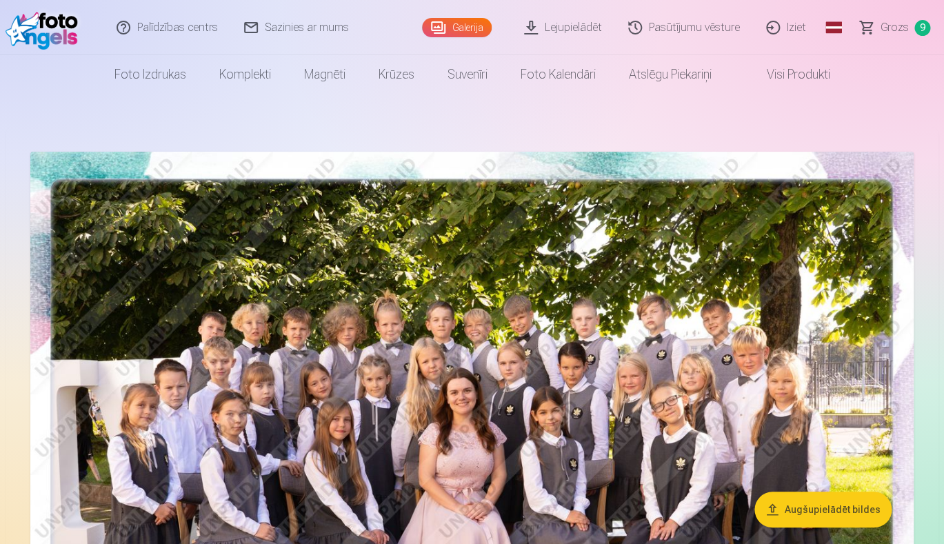
click at [897, 30] on span "Grozs" at bounding box center [894, 27] width 28 height 17
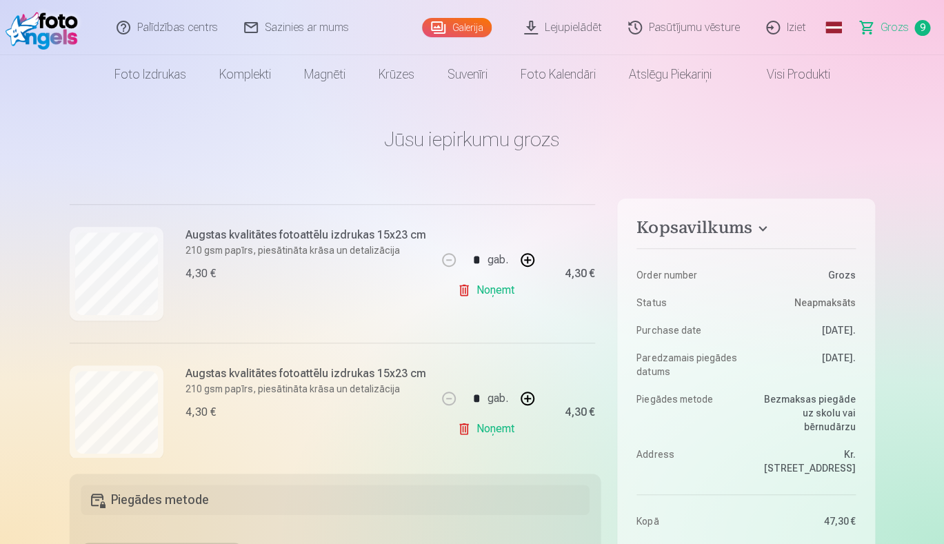
scroll to position [306, 0]
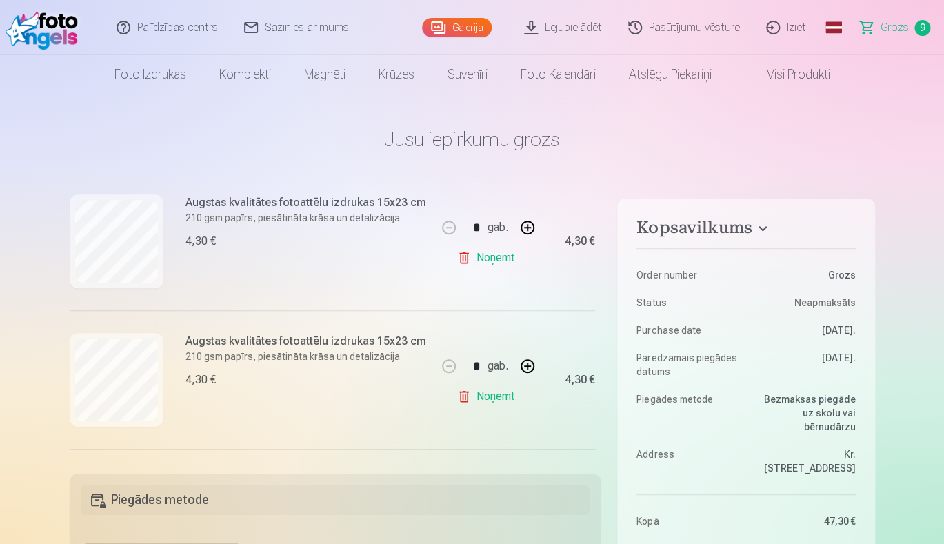
click at [491, 263] on link "Noņemt" at bounding box center [488, 258] width 63 height 28
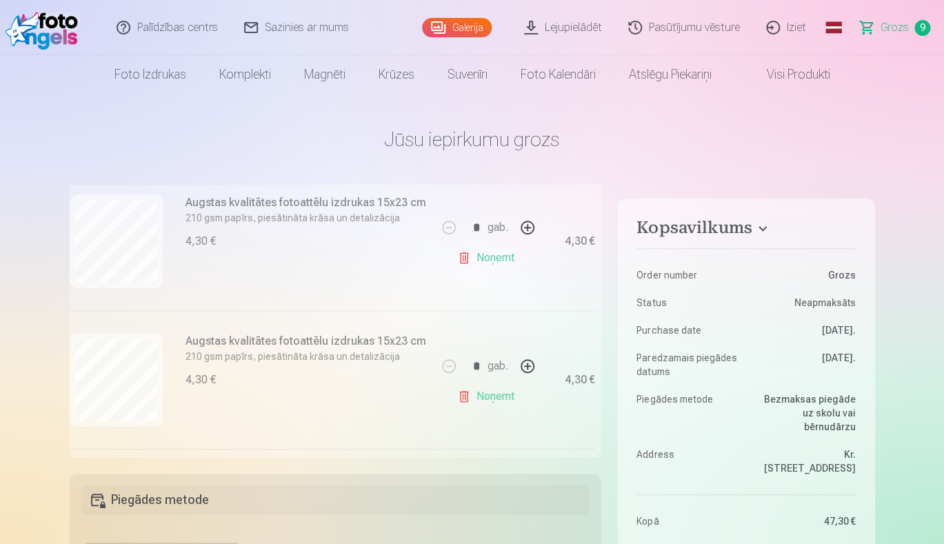
type input "*"
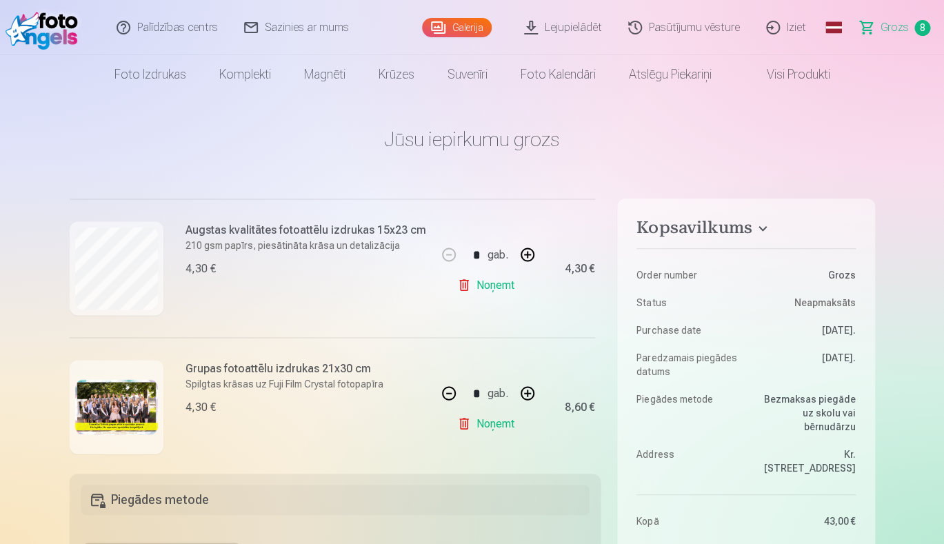
scroll to position [991, 0]
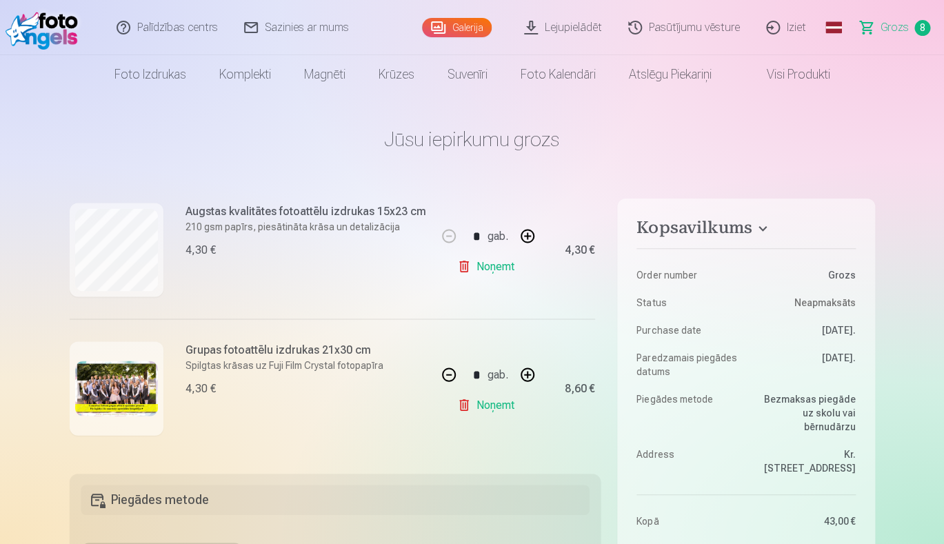
click at [494, 259] on link "Noņemt" at bounding box center [488, 266] width 63 height 28
type input "*"
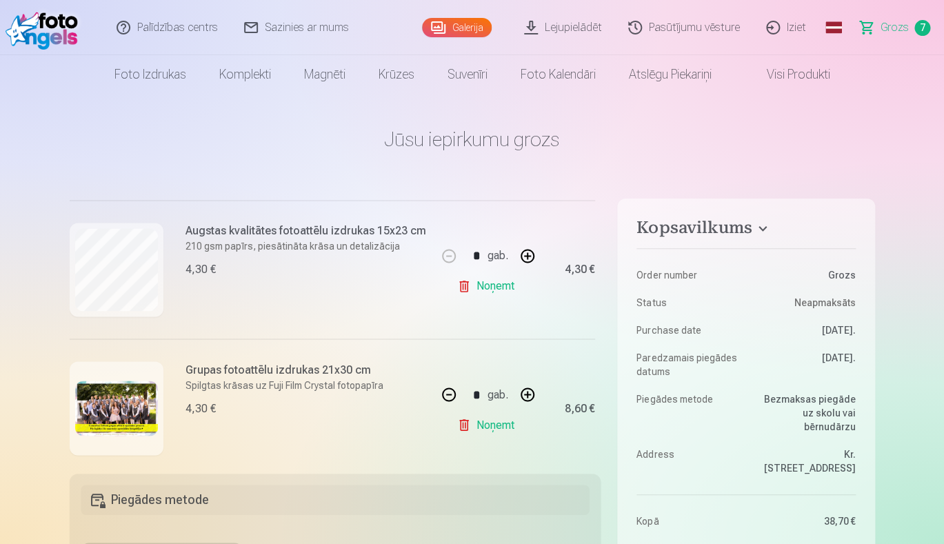
click at [493, 290] on link "Noņemt" at bounding box center [488, 286] width 63 height 28
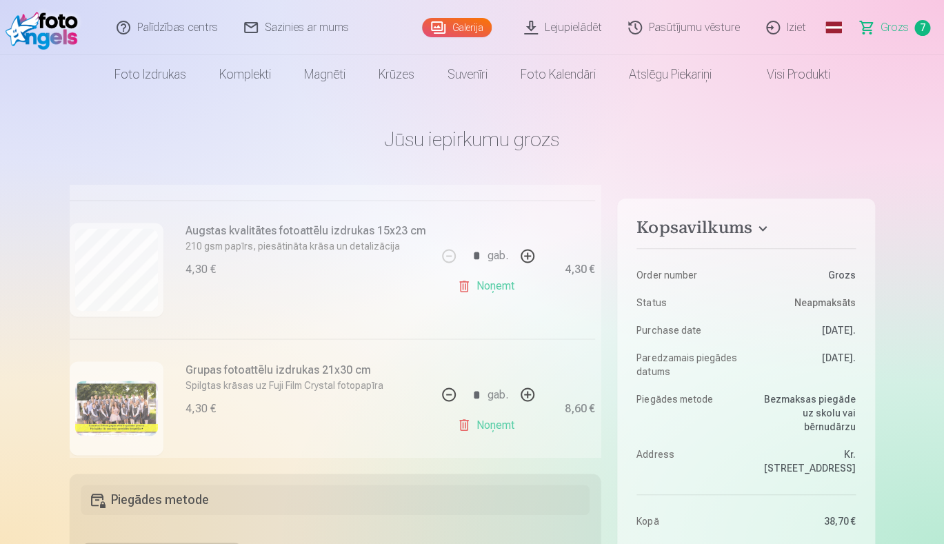
type input "*"
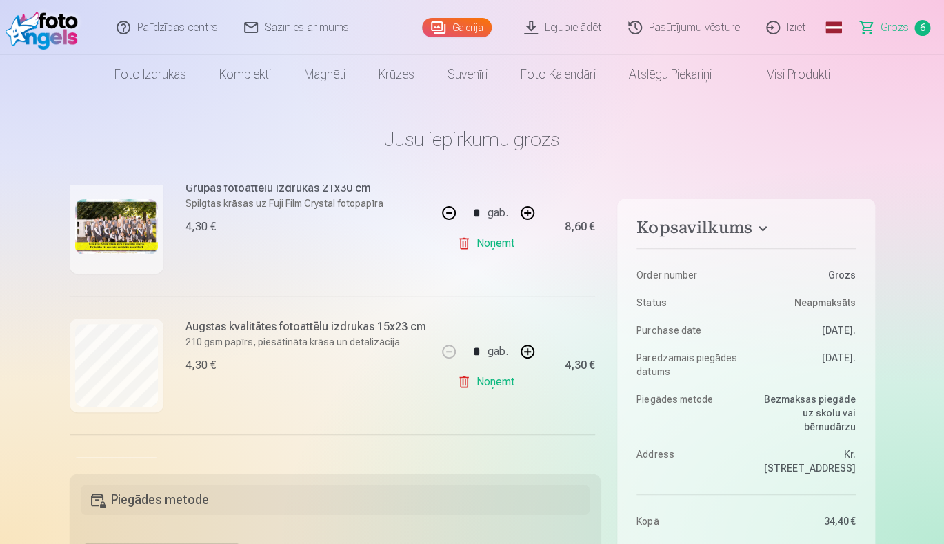
scroll to position [0, 0]
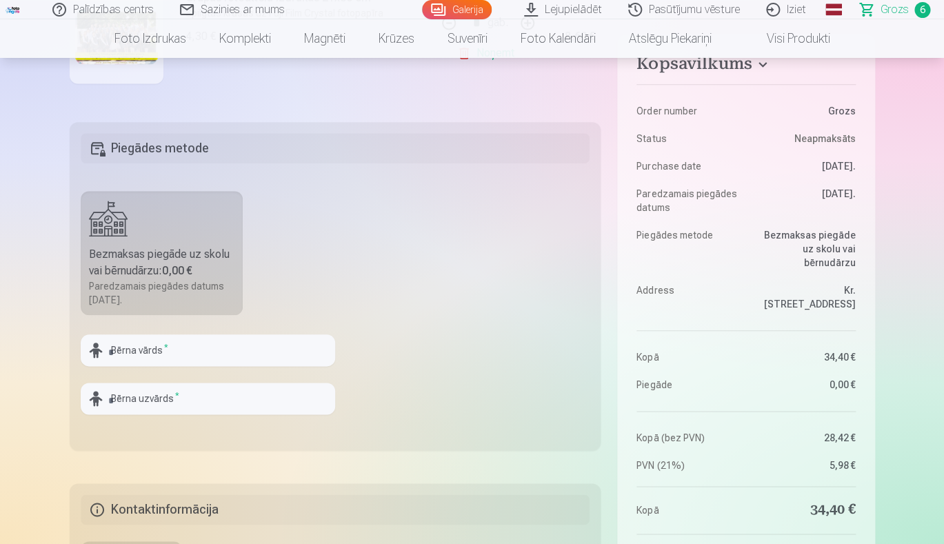
scroll to position [354, 0]
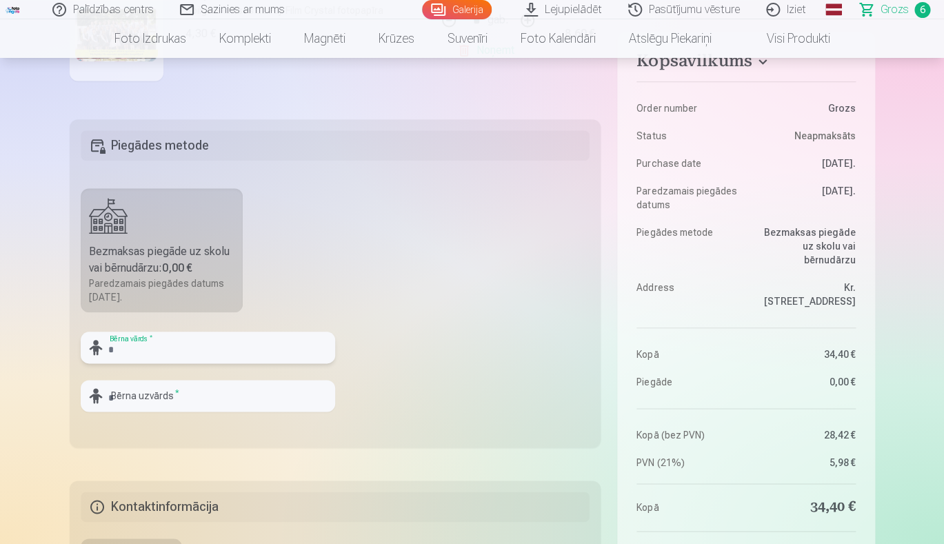
click at [127, 351] on input "text" at bounding box center [208, 348] width 254 height 32
type input "******"
click at [128, 392] on input "text" at bounding box center [208, 396] width 254 height 32
type input "******"
click at [512, 245] on fieldset "Piegādes metode Bezmaksas piegāde uz skolu vai bērnudārzu : 0,00 € Paredzamais …" at bounding box center [335, 283] width 531 height 328
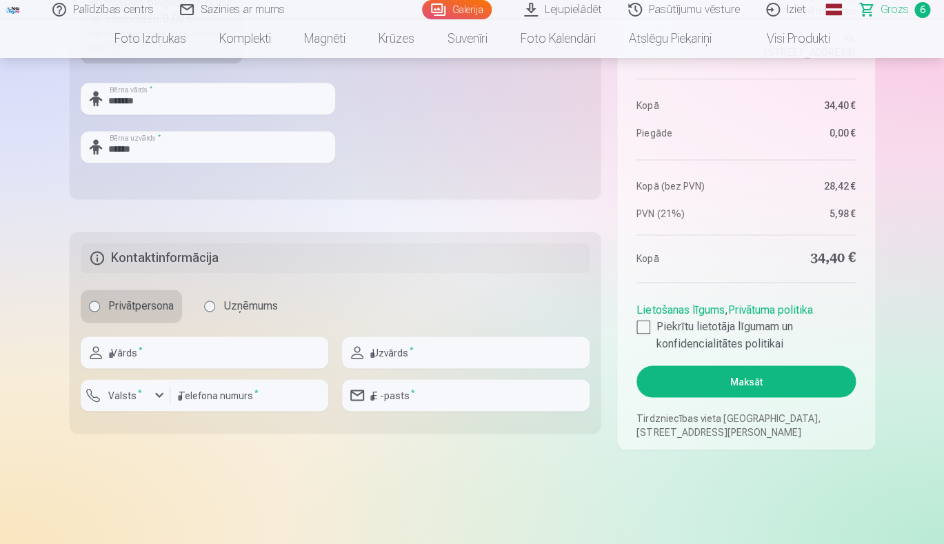
scroll to position [647, 0]
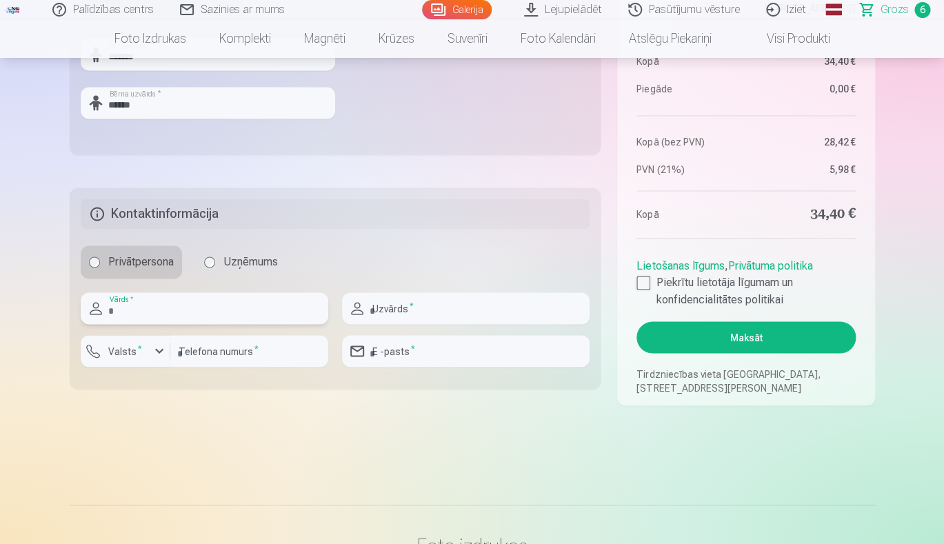
click at [121, 304] on input "text" at bounding box center [204, 308] width 247 height 32
type input "*****"
click at [382, 312] on input "text" at bounding box center [465, 308] width 247 height 32
type input "******"
click at [230, 356] on input "number" at bounding box center [249, 351] width 158 height 32
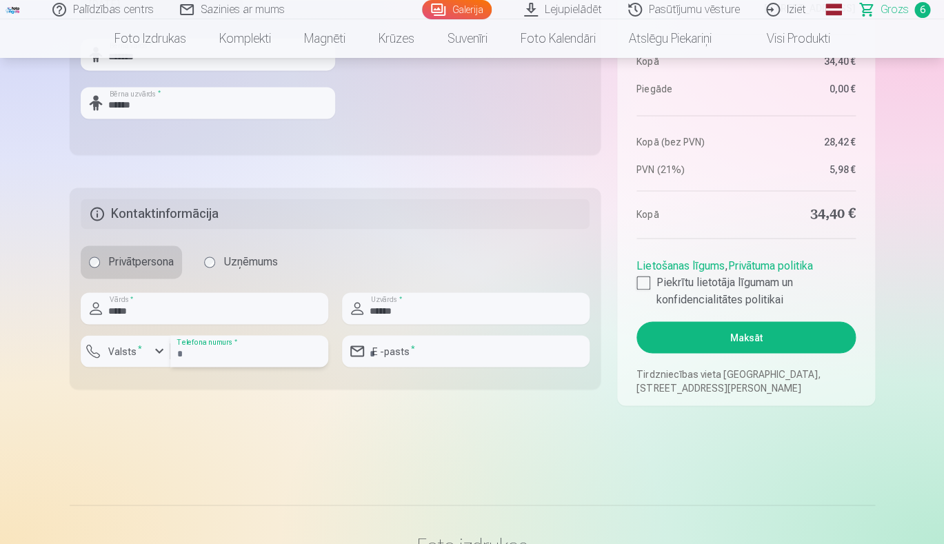
type input "**"
click at [133, 342] on button "Valsts *" at bounding box center [126, 351] width 90 height 32
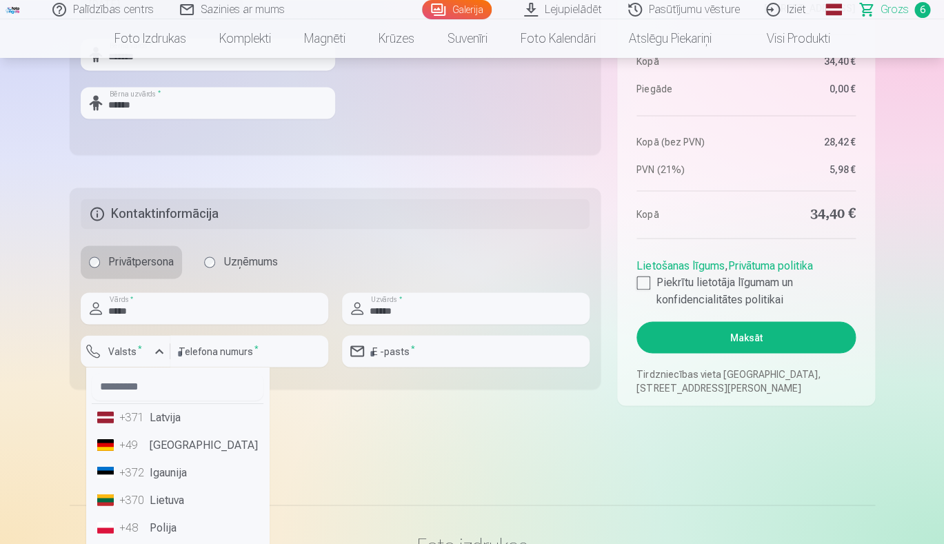
click at [162, 418] on li "+371 Latvija" at bounding box center [178, 417] width 172 height 28
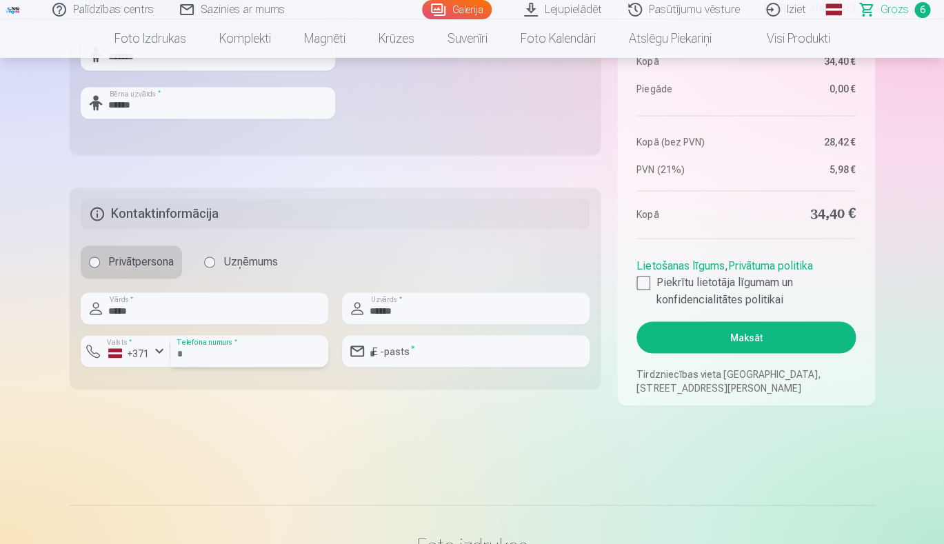
drag, startPoint x: 201, startPoint y: 352, endPoint x: 156, endPoint y: 352, distance: 44.1
click at [170, 352] on input "number" at bounding box center [249, 351] width 158 height 32
type input "********"
click at [403, 350] on input "email" at bounding box center [465, 351] width 247 height 32
type input "**********"
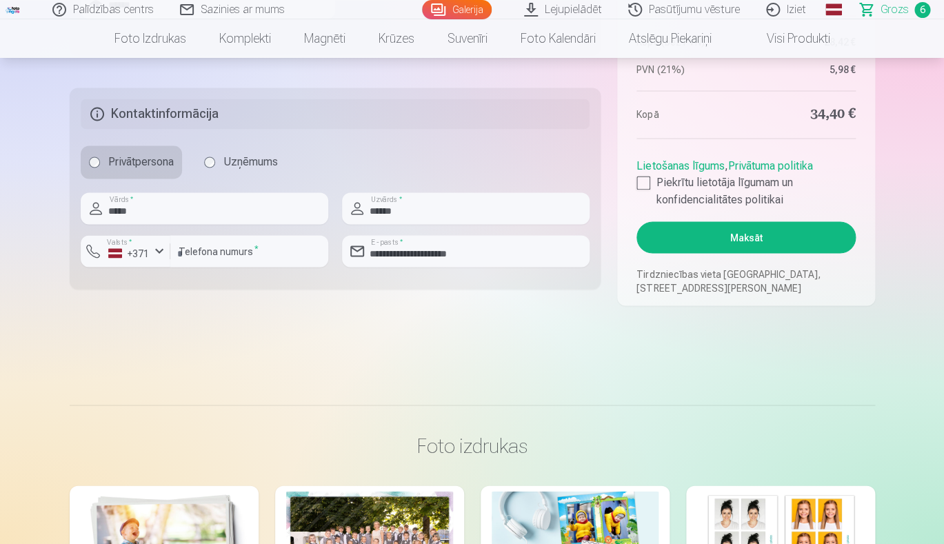
scroll to position [769, 0]
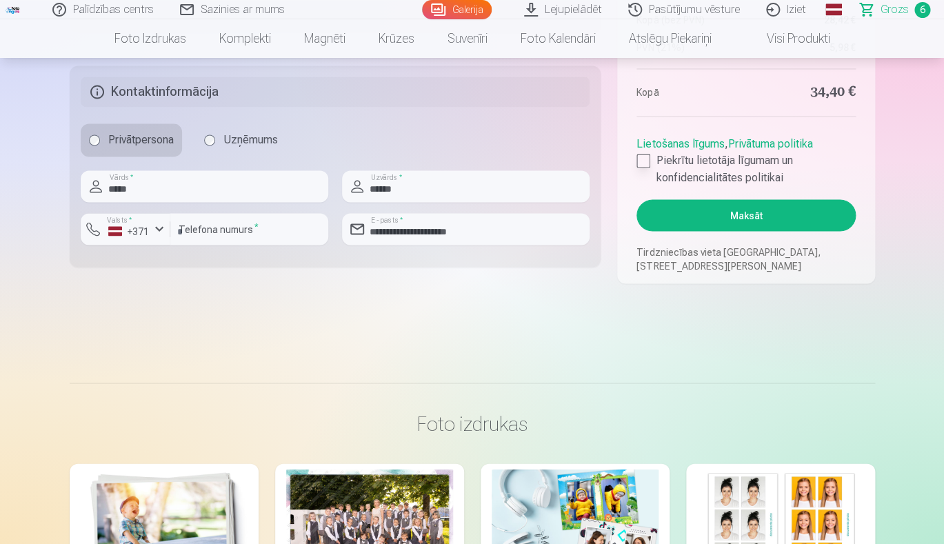
click at [641, 163] on div at bounding box center [643, 161] width 14 height 14
click at [753, 216] on button "Maksāt" at bounding box center [745, 215] width 219 height 32
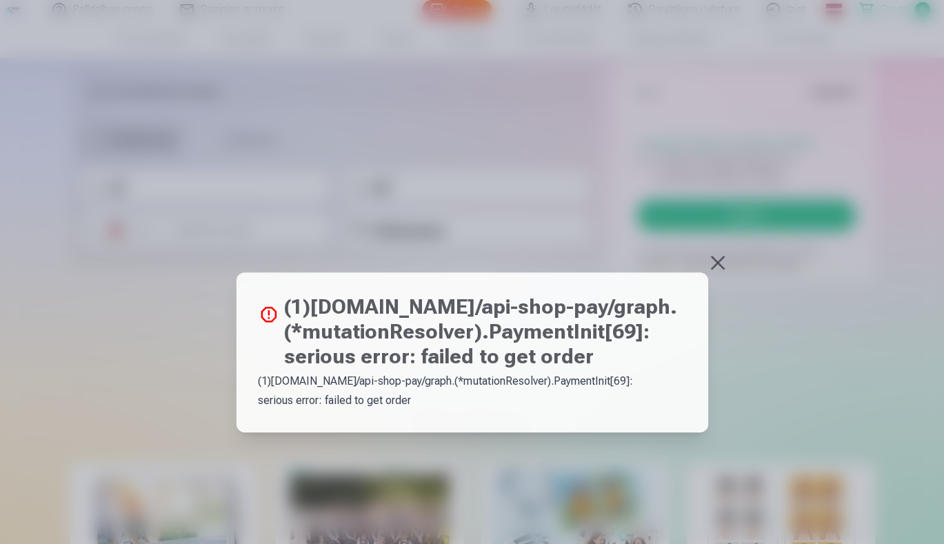
click at [717, 265] on button at bounding box center [717, 262] width 19 height 19
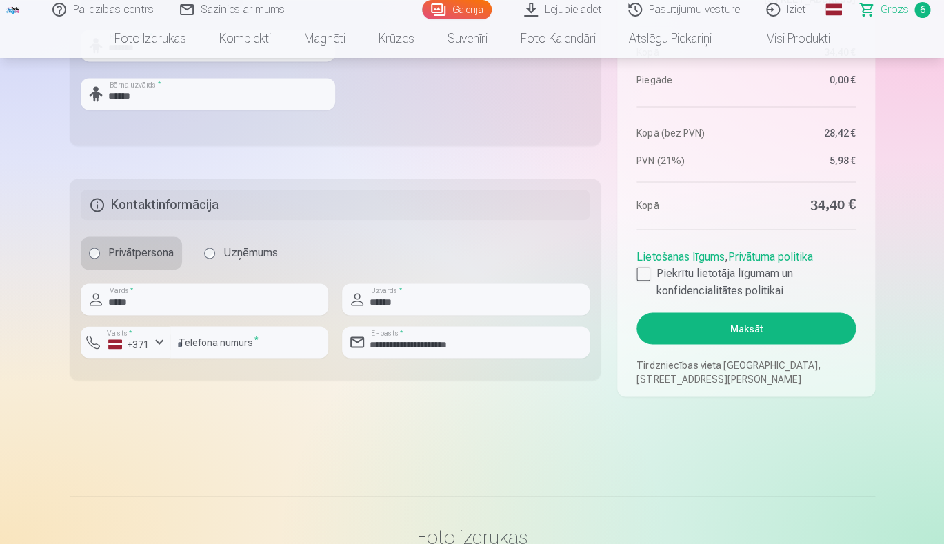
scroll to position [655, 0]
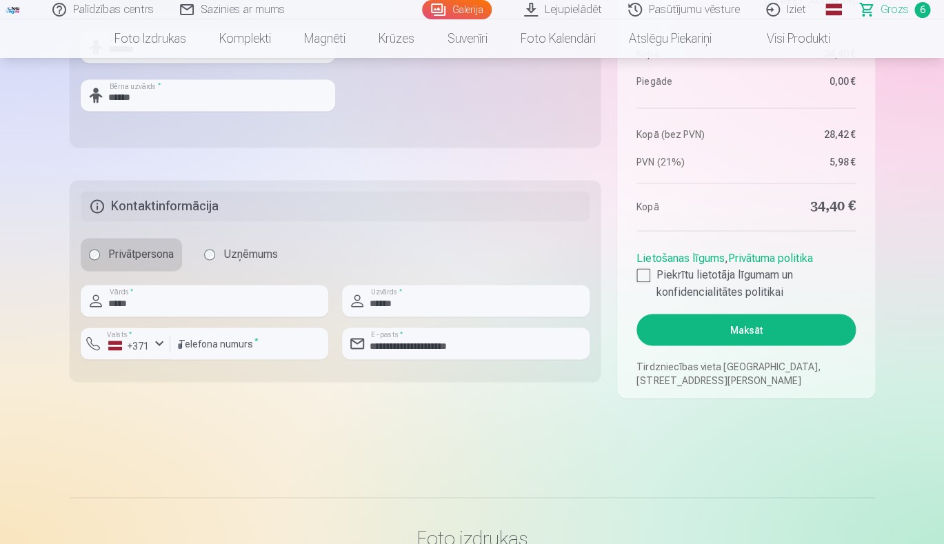
click at [707, 334] on button "Maksāt" at bounding box center [745, 330] width 219 height 32
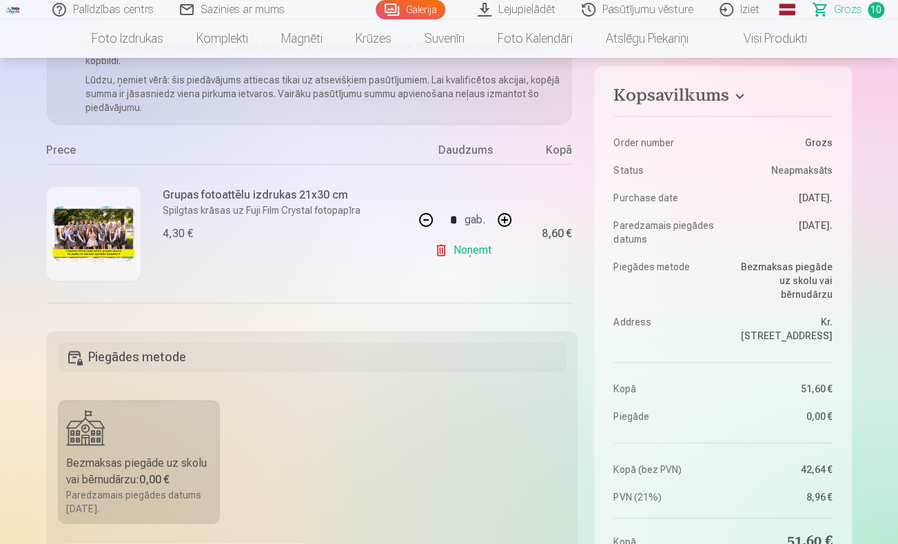
scroll to position [30, 0]
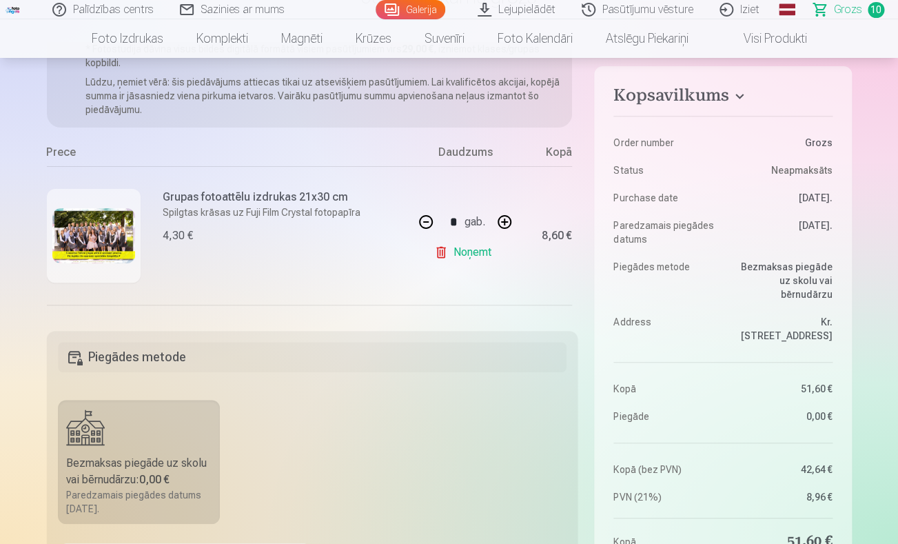
click at [574, 192] on div "Mēs dāvinām jums visas portreta bildes digitālā formātā. * Fotostudija dāvina v…" at bounding box center [312, 178] width 531 height 272
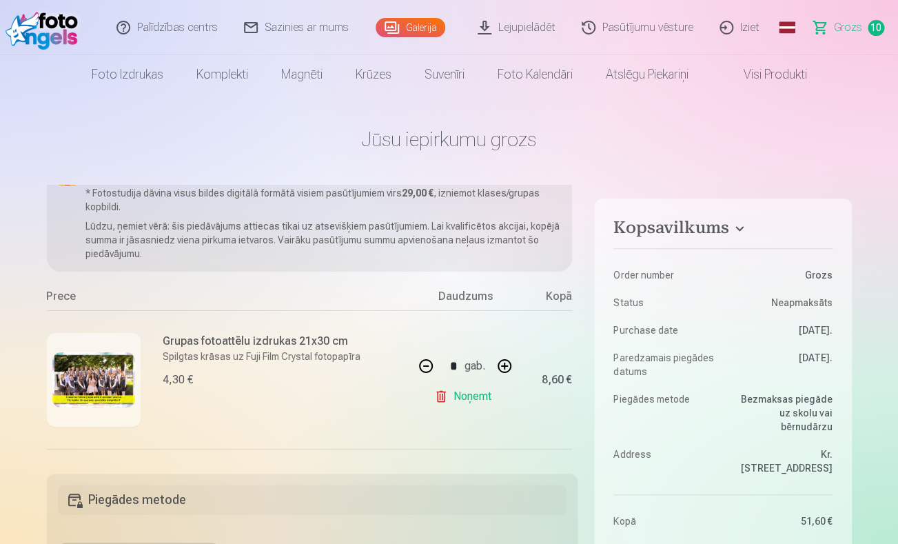
scroll to position [31, 0]
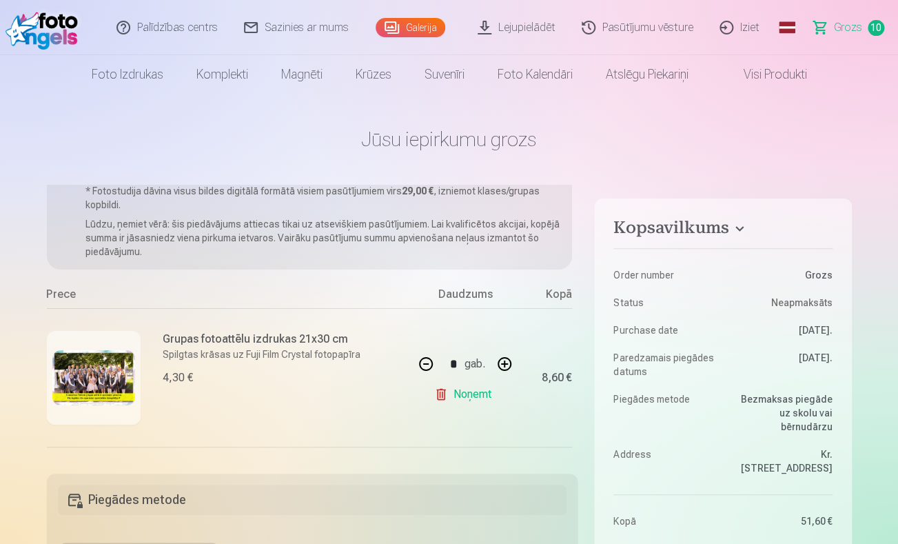
click at [425, 368] on button "button" at bounding box center [425, 363] width 33 height 33
type input "*"
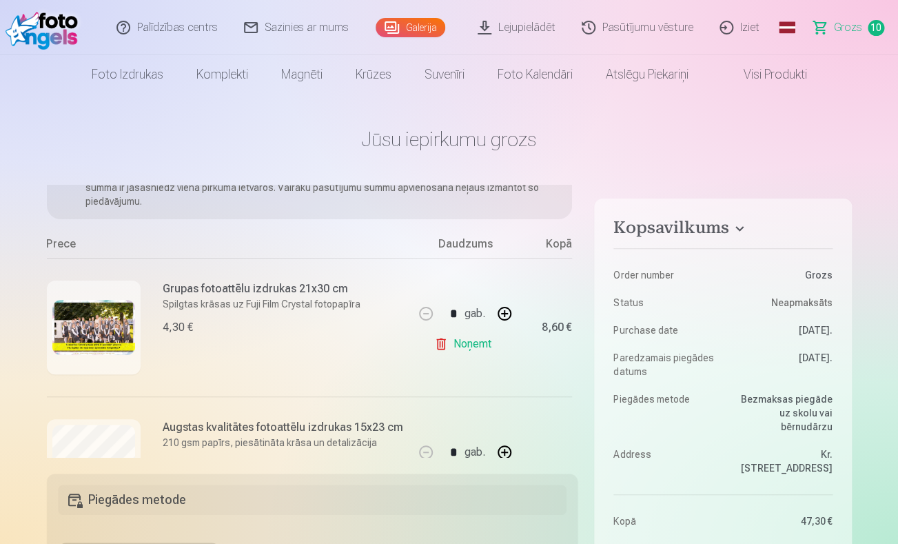
scroll to position [43, 0]
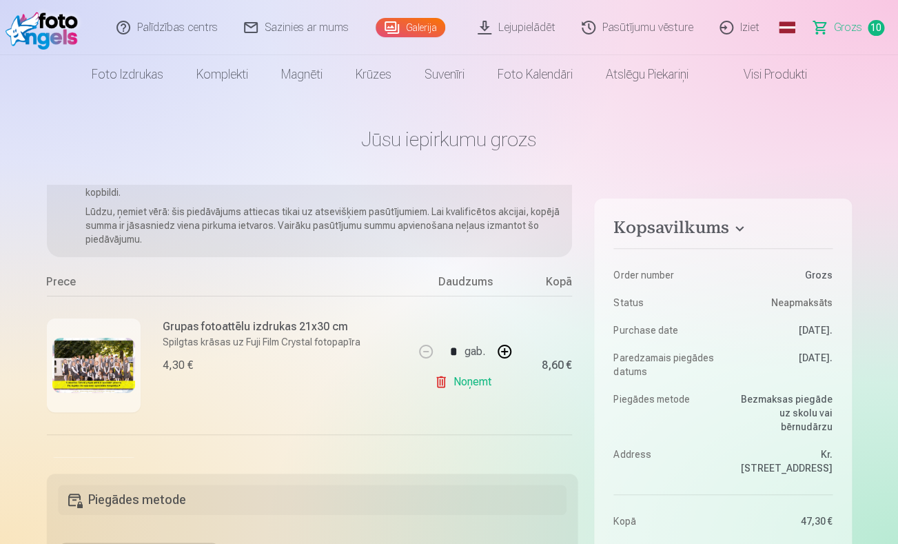
click at [94, 365] on img at bounding box center [93, 365] width 83 height 55
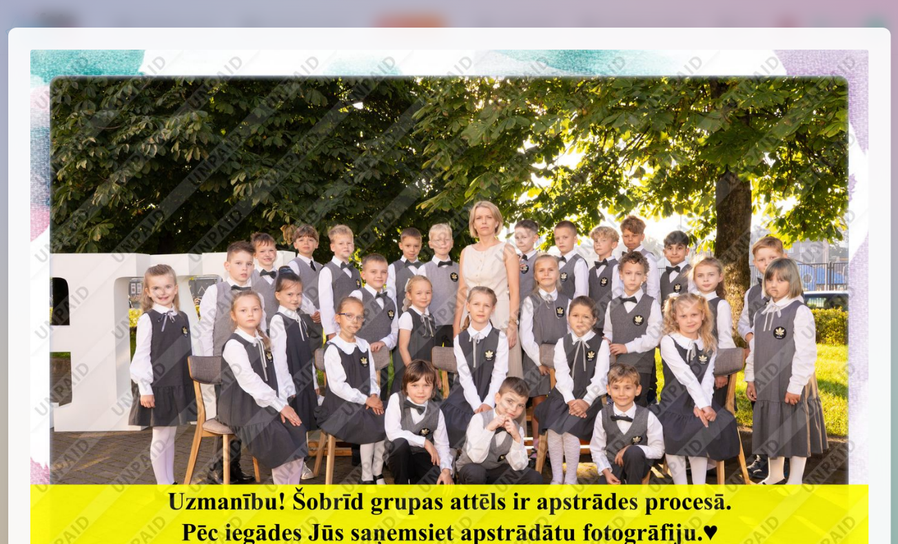
click at [829, 7] on div at bounding box center [449, 272] width 898 height 544
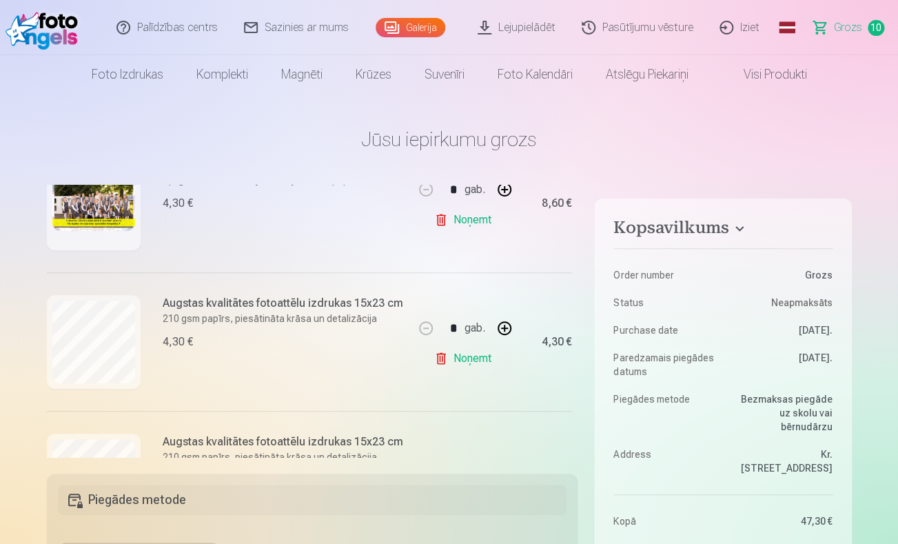
scroll to position [223, 0]
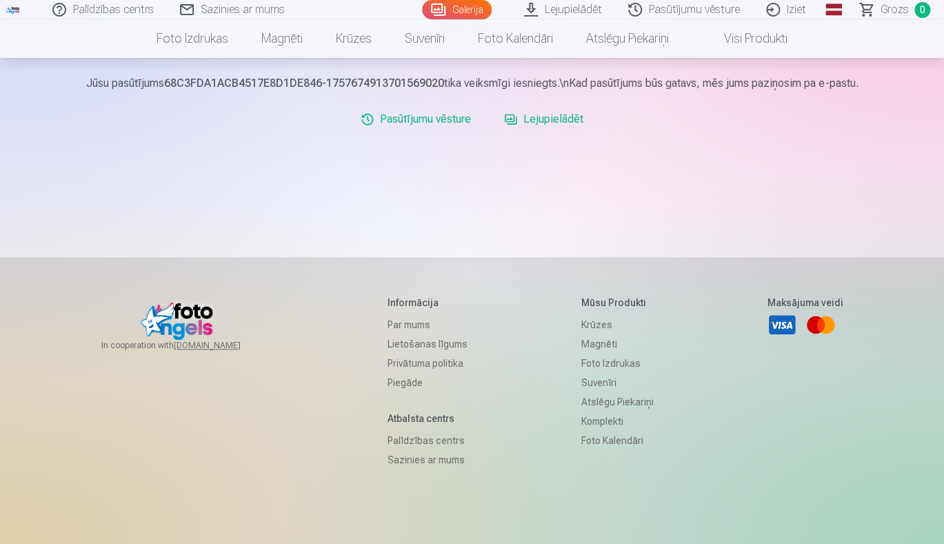
scroll to position [189, 0]
click at [416, 458] on link "Sazinies ar mums" at bounding box center [427, 457] width 80 height 19
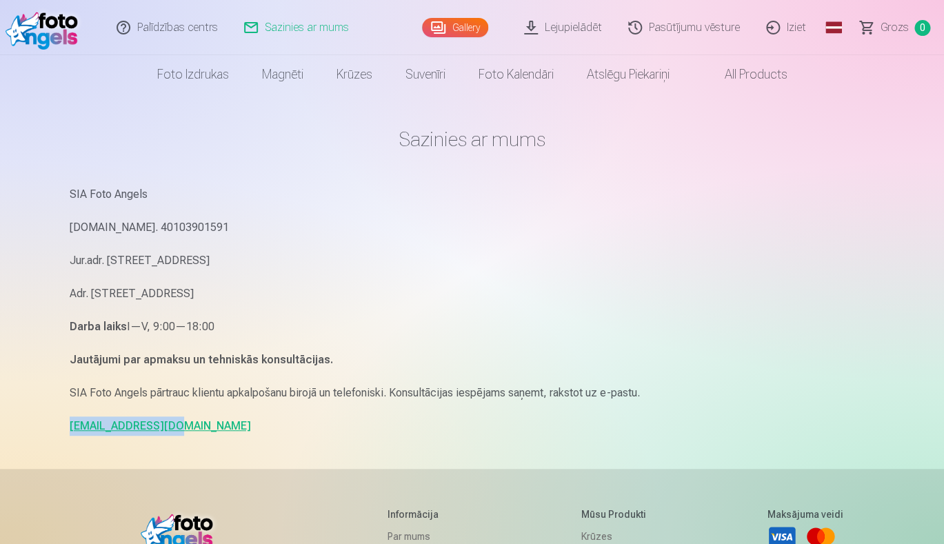
drag, startPoint x: 172, startPoint y: 426, endPoint x: 63, endPoint y: 426, distance: 108.2
click at [63, 426] on div "Sazinies ar mums SIA Foto Angels [DOMAIN_NAME]. 40103901591 Jur.adr. [STREET_AD…" at bounding box center [472, 424] width 827 height 848
copy link "[EMAIL_ADDRESS][DOMAIN_NAME]"
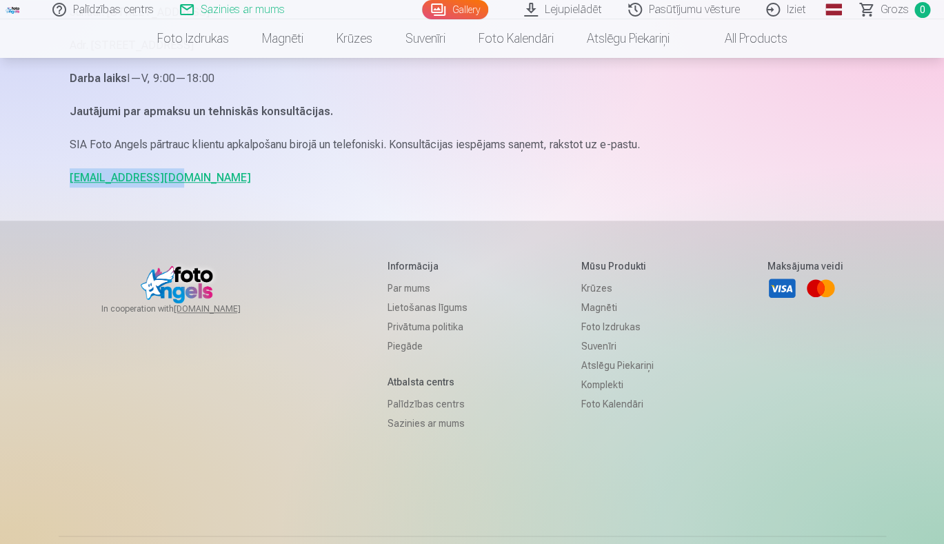
scroll to position [304, 0]
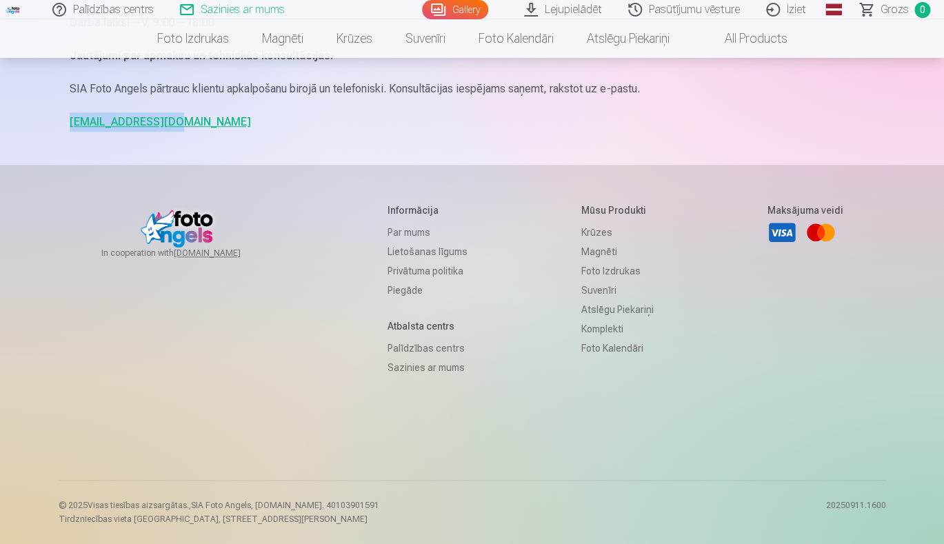
click at [434, 367] on link "Sazinies ar mums" at bounding box center [427, 367] width 80 height 19
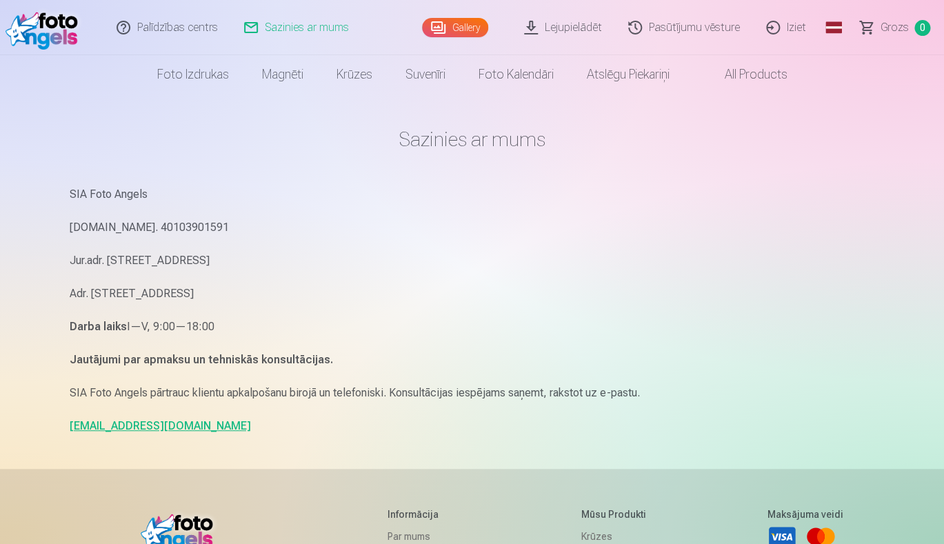
click at [887, 28] on span "Grozs" at bounding box center [894, 27] width 28 height 17
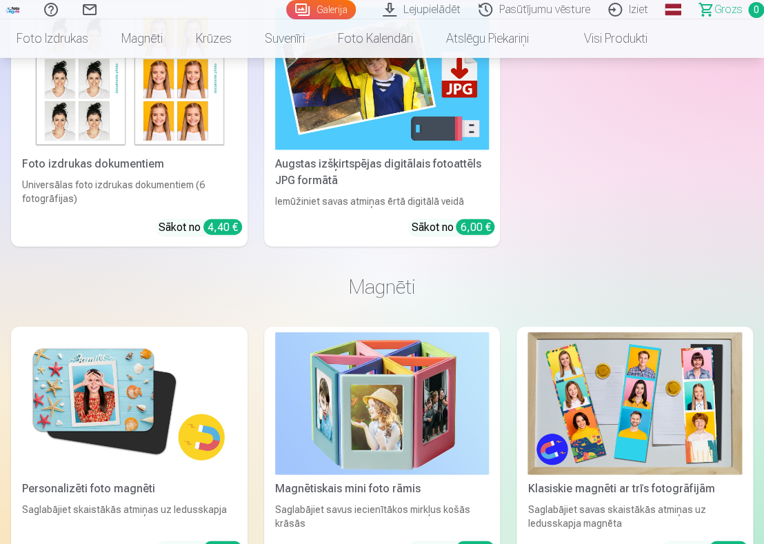
scroll to position [750, 0]
